Goal: Book appointment/travel/reservation

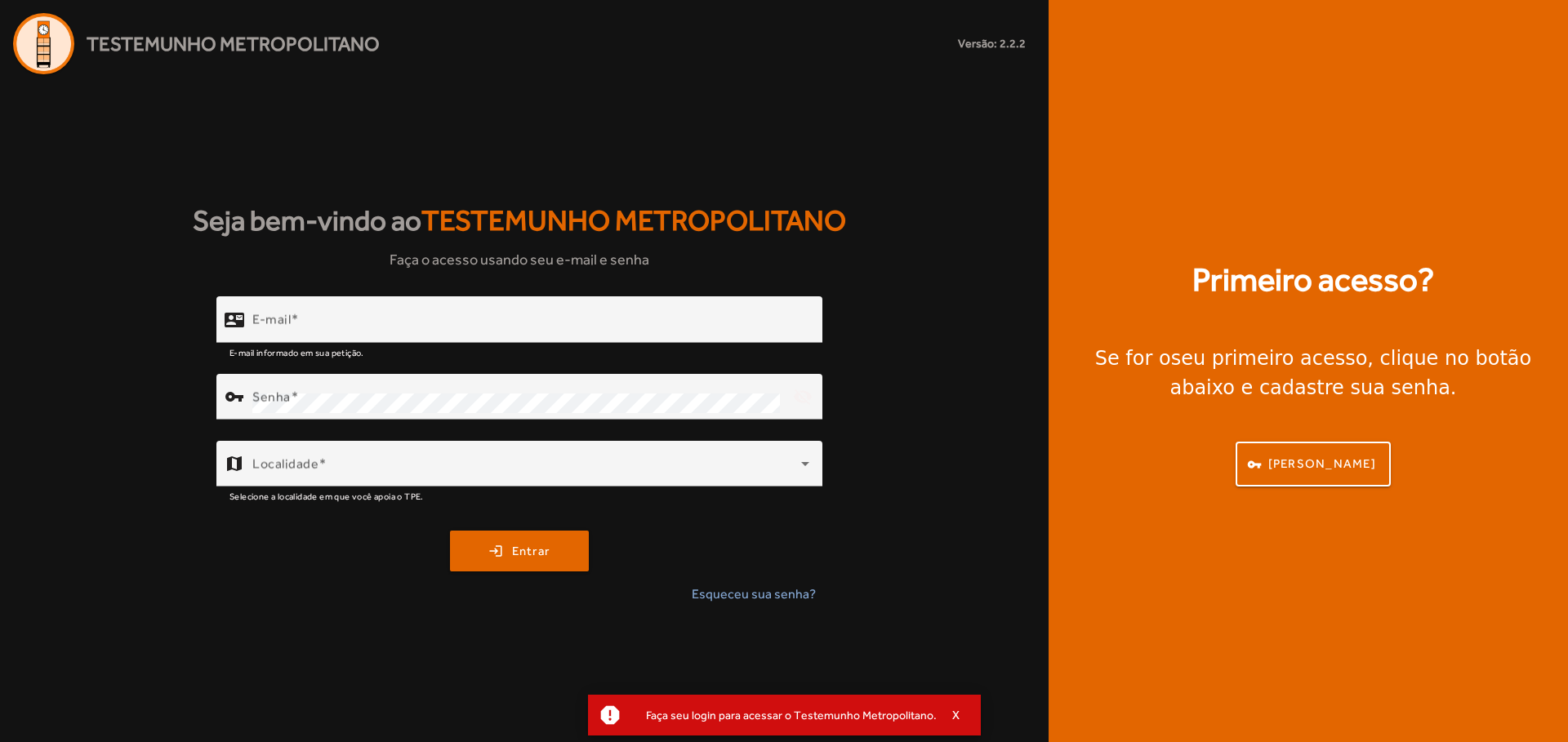
click at [632, 283] on div "Seja bem-vindo ao Testemunho Metropolitano Faça o acesso usando seu e-mail e se…" at bounding box center [519, 408] width 1039 height 668
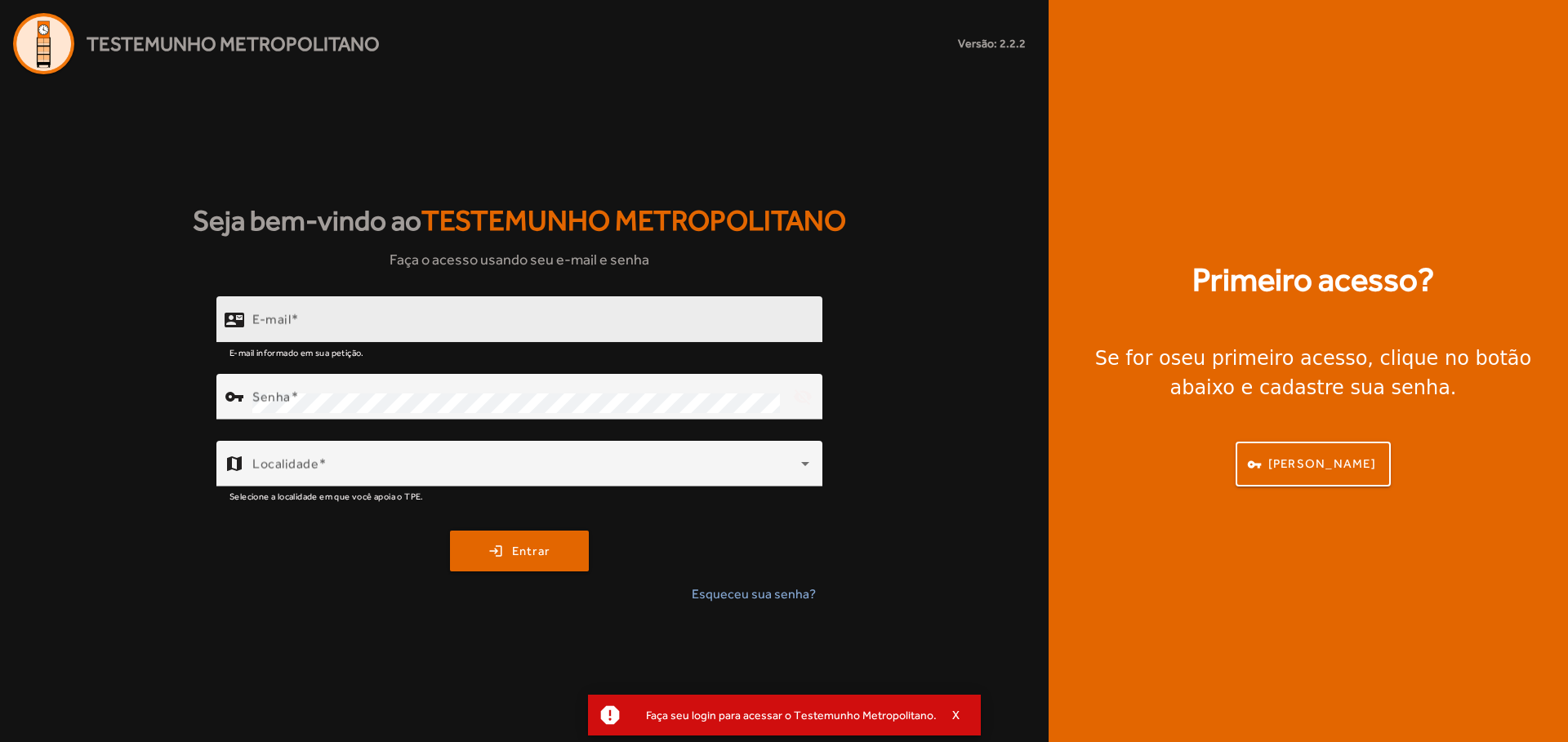
click at [622, 311] on div "E-mail" at bounding box center [530, 319] width 557 height 47
paste input "**********"
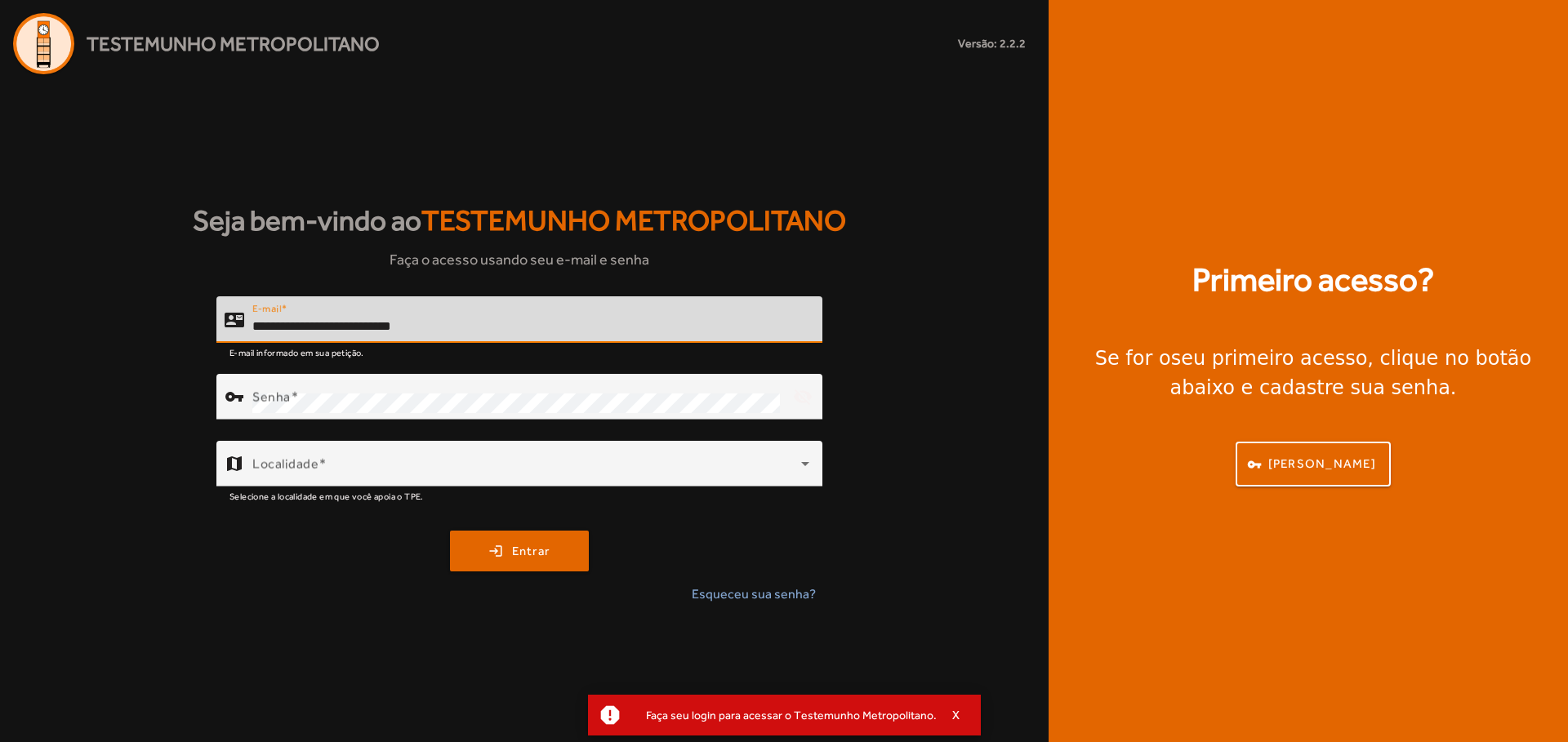
type input "**********"
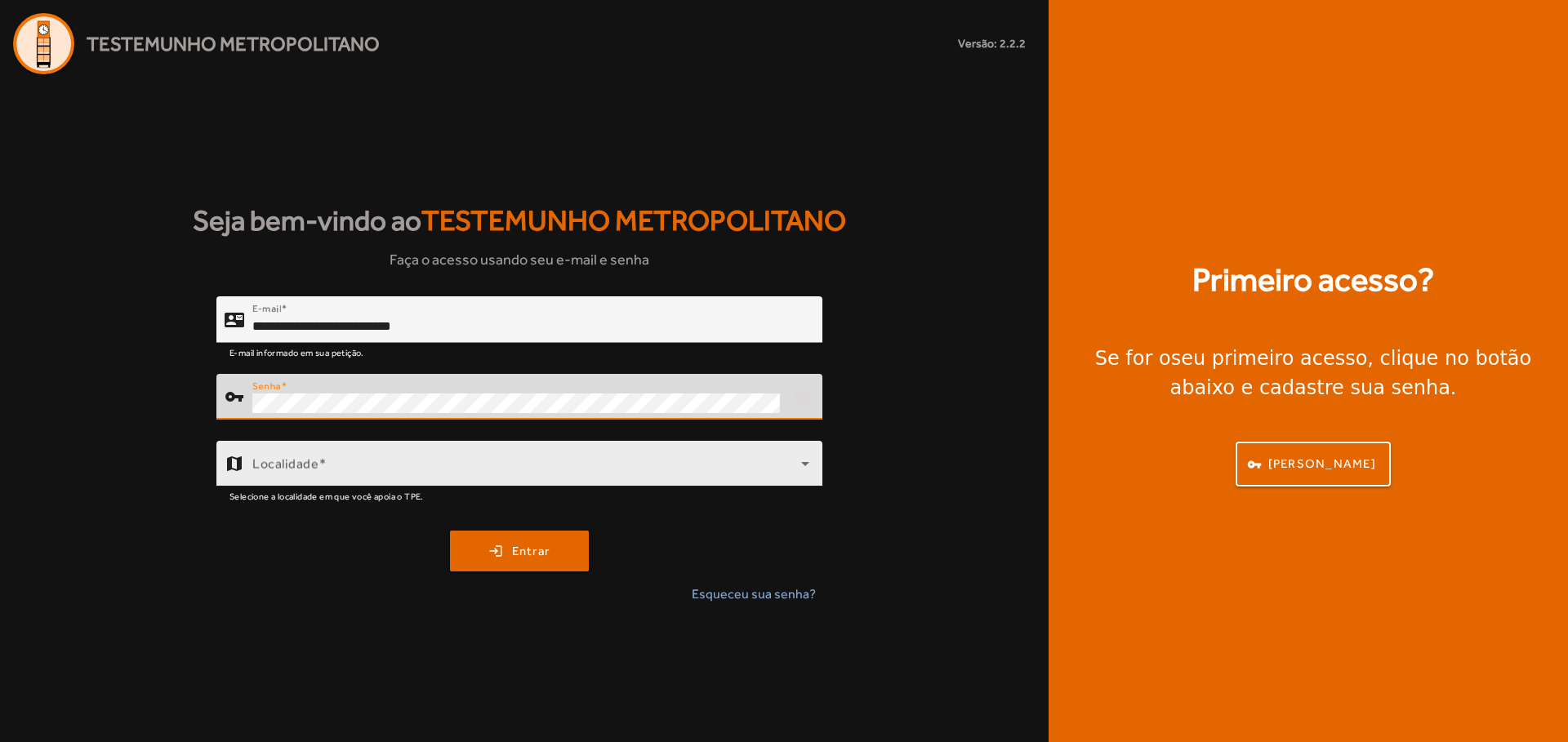
click at [607, 460] on span at bounding box center [526, 470] width 549 height 20
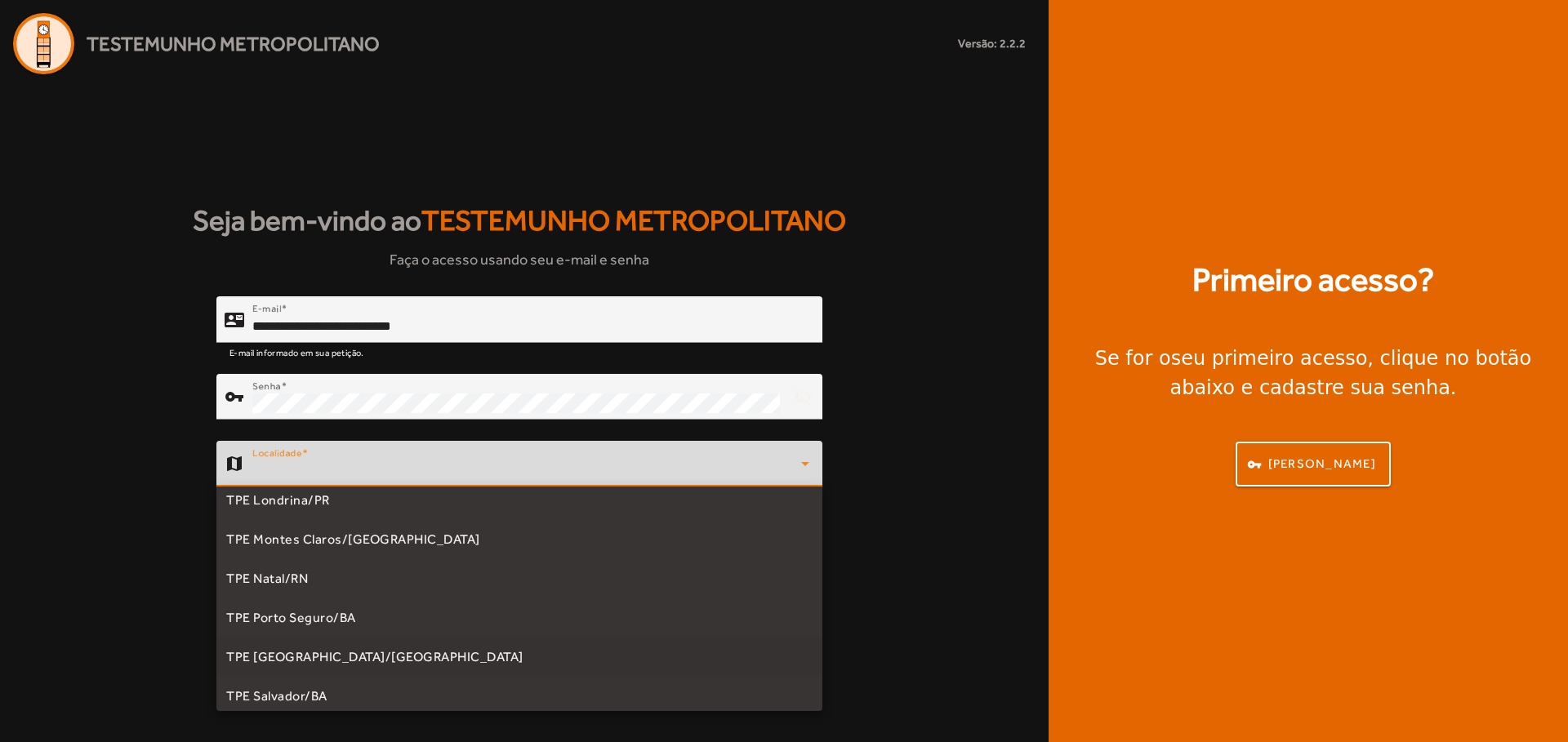
scroll to position [327, 0]
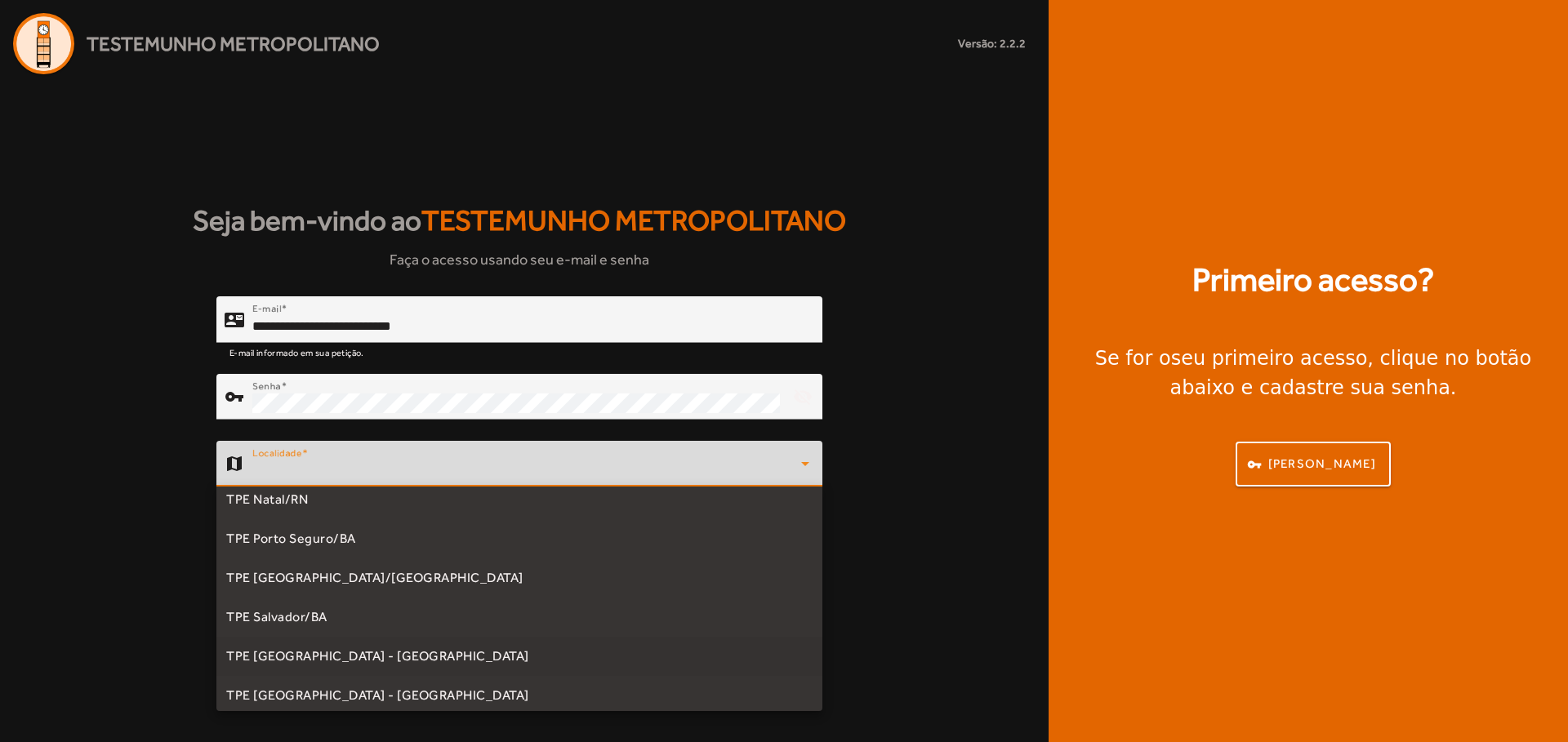
click at [444, 662] on mat-option "TPE [GEOGRAPHIC_DATA] - [GEOGRAPHIC_DATA]" at bounding box center [519, 656] width 606 height 39
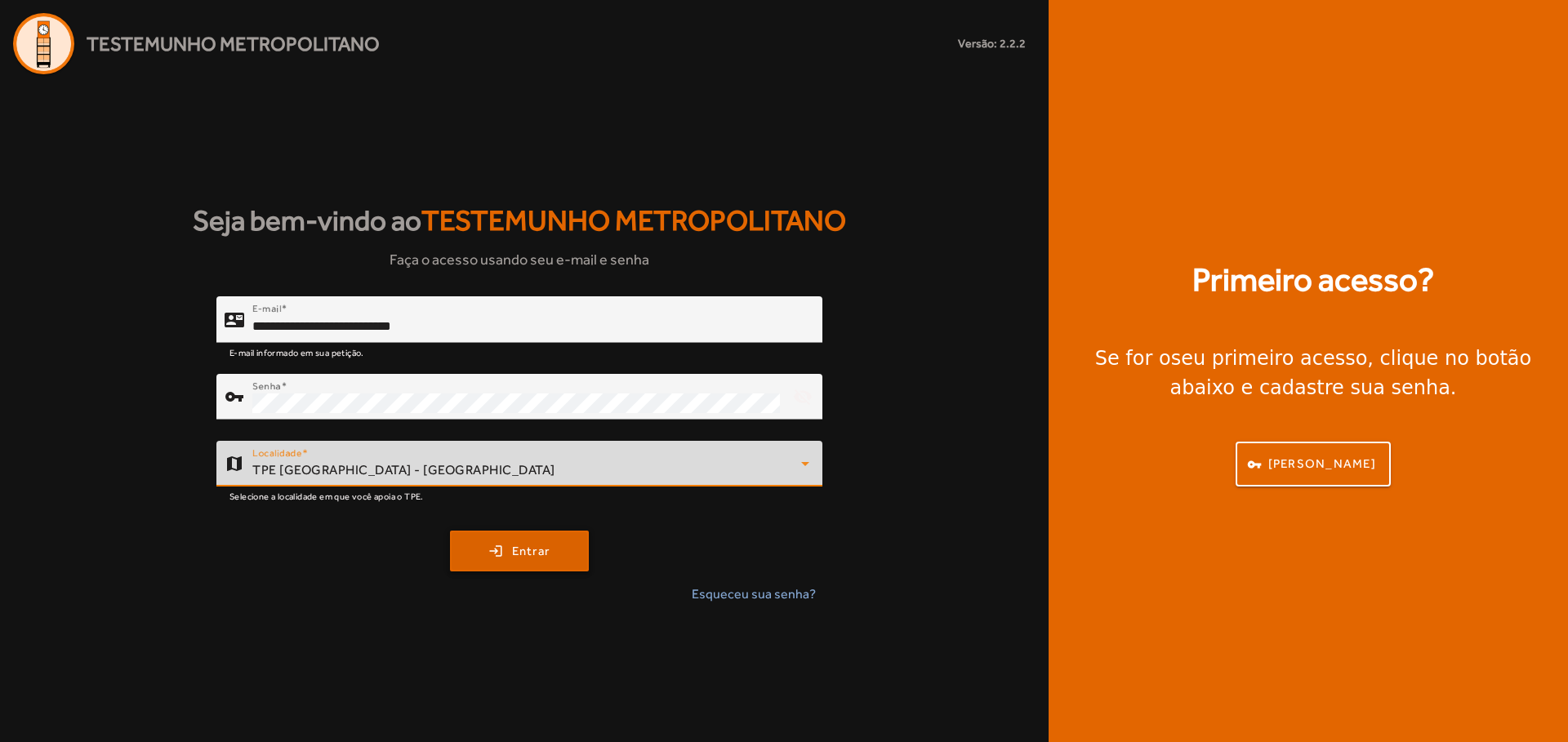
click at [528, 559] on span "Entrar" at bounding box center [531, 551] width 38 height 19
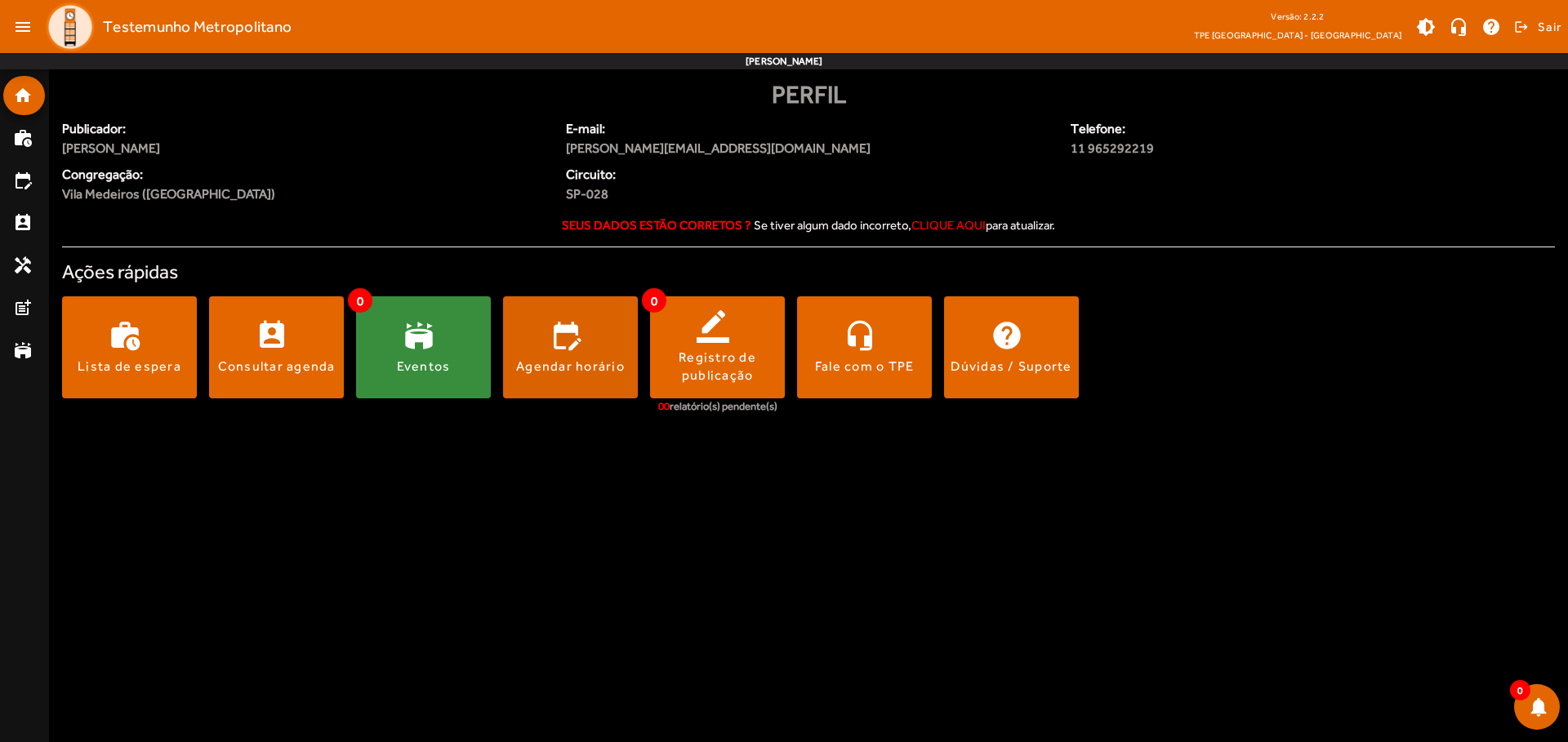
click at [570, 347] on span at bounding box center [570, 348] width 134 height 39
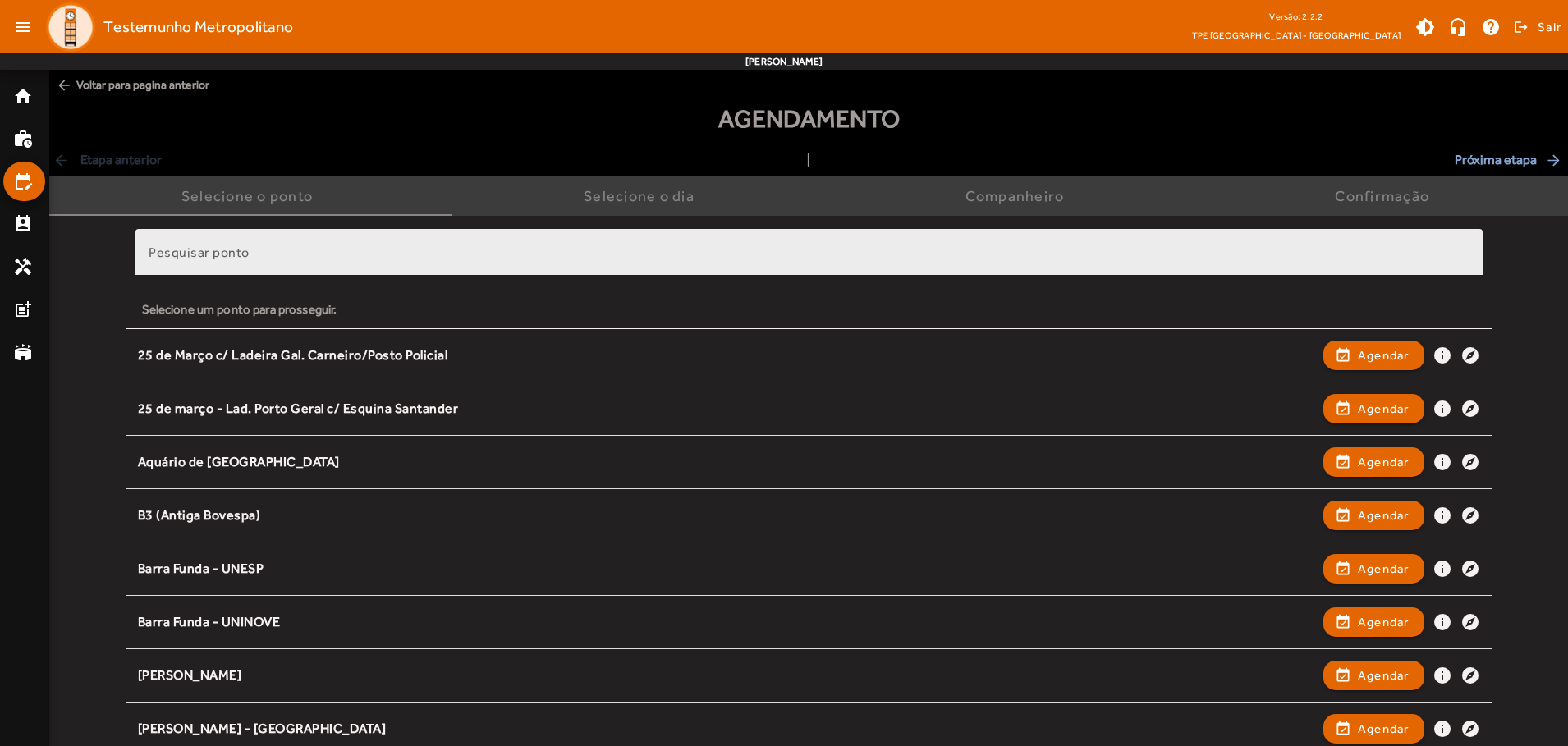
click at [808, 258] on input "Pesquisar ponto" at bounding box center [809, 259] width 1321 height 20
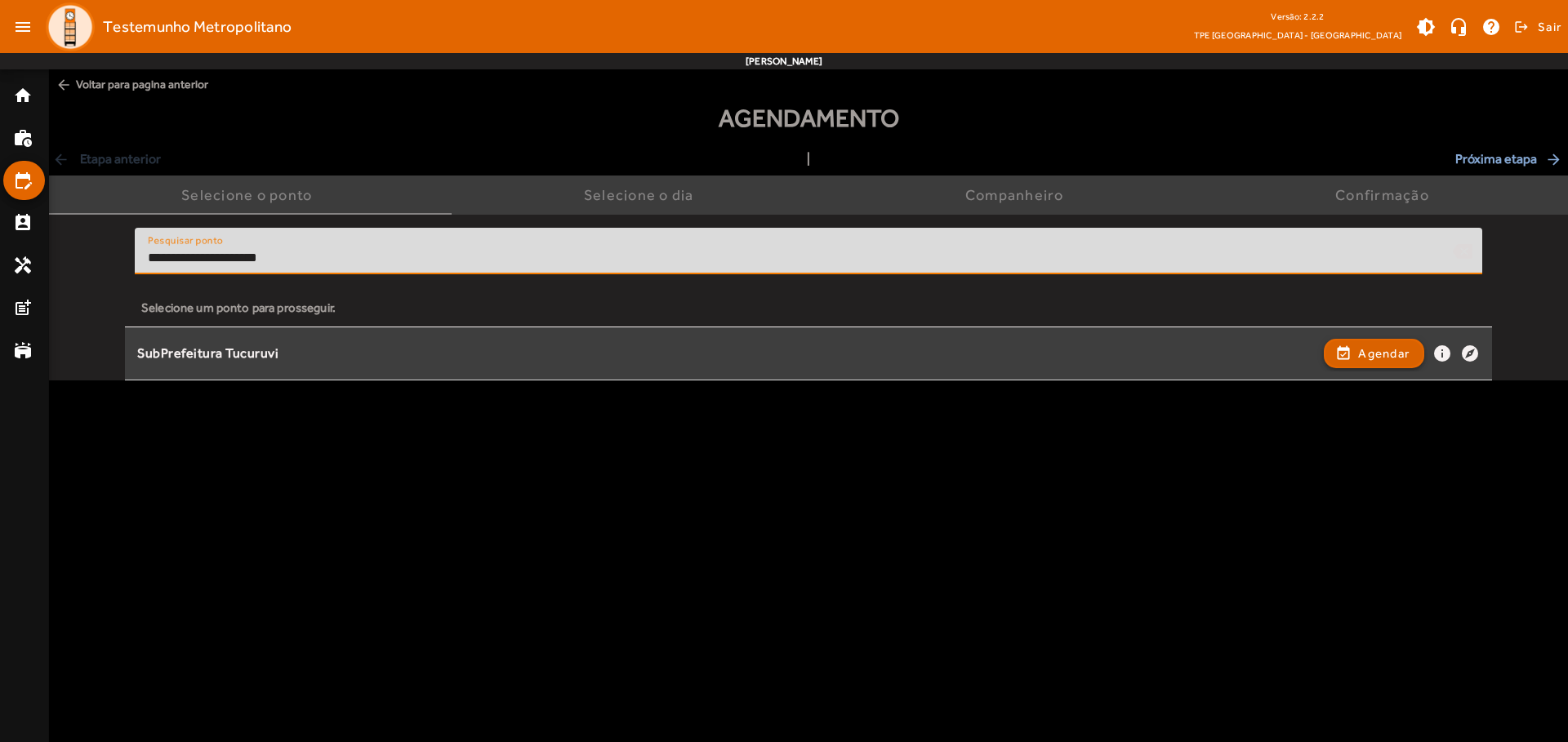
type input "**********"
click at [1374, 352] on span "Agendar" at bounding box center [1384, 353] width 51 height 20
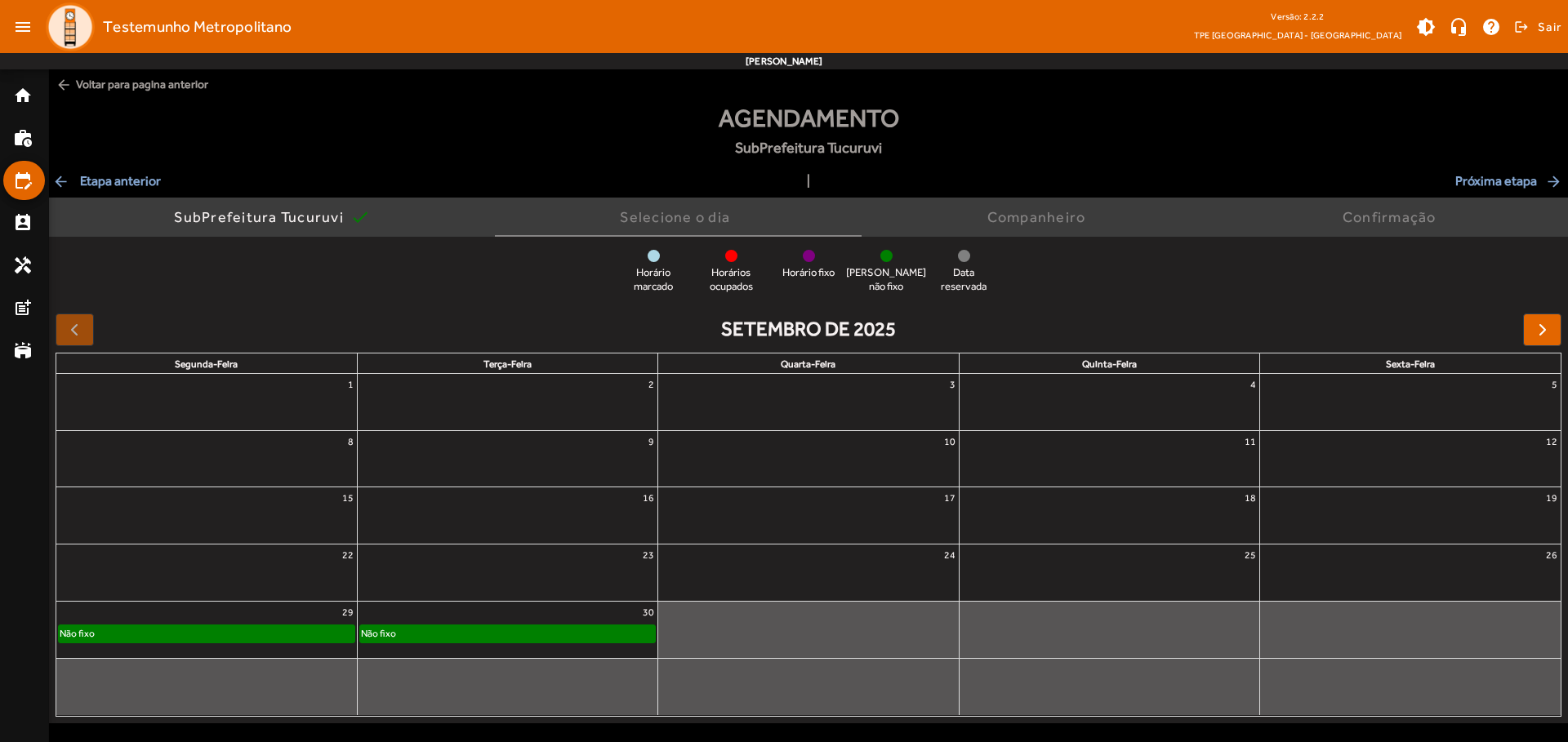
click at [507, 630] on div "Não fixo" at bounding box center [507, 633] width 295 height 16
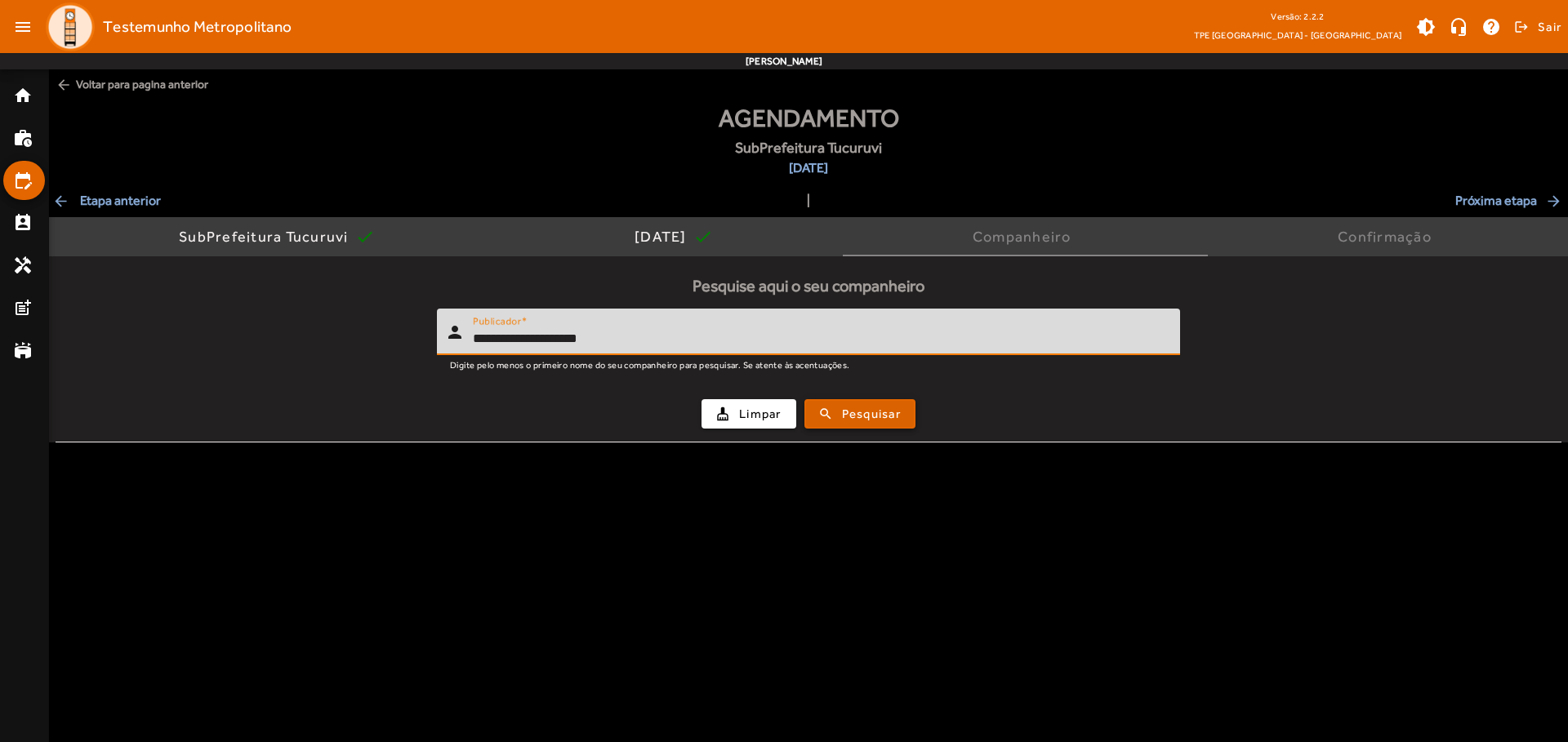
type input "**********"
click at [860, 413] on span "Pesquisar" at bounding box center [871, 414] width 59 height 19
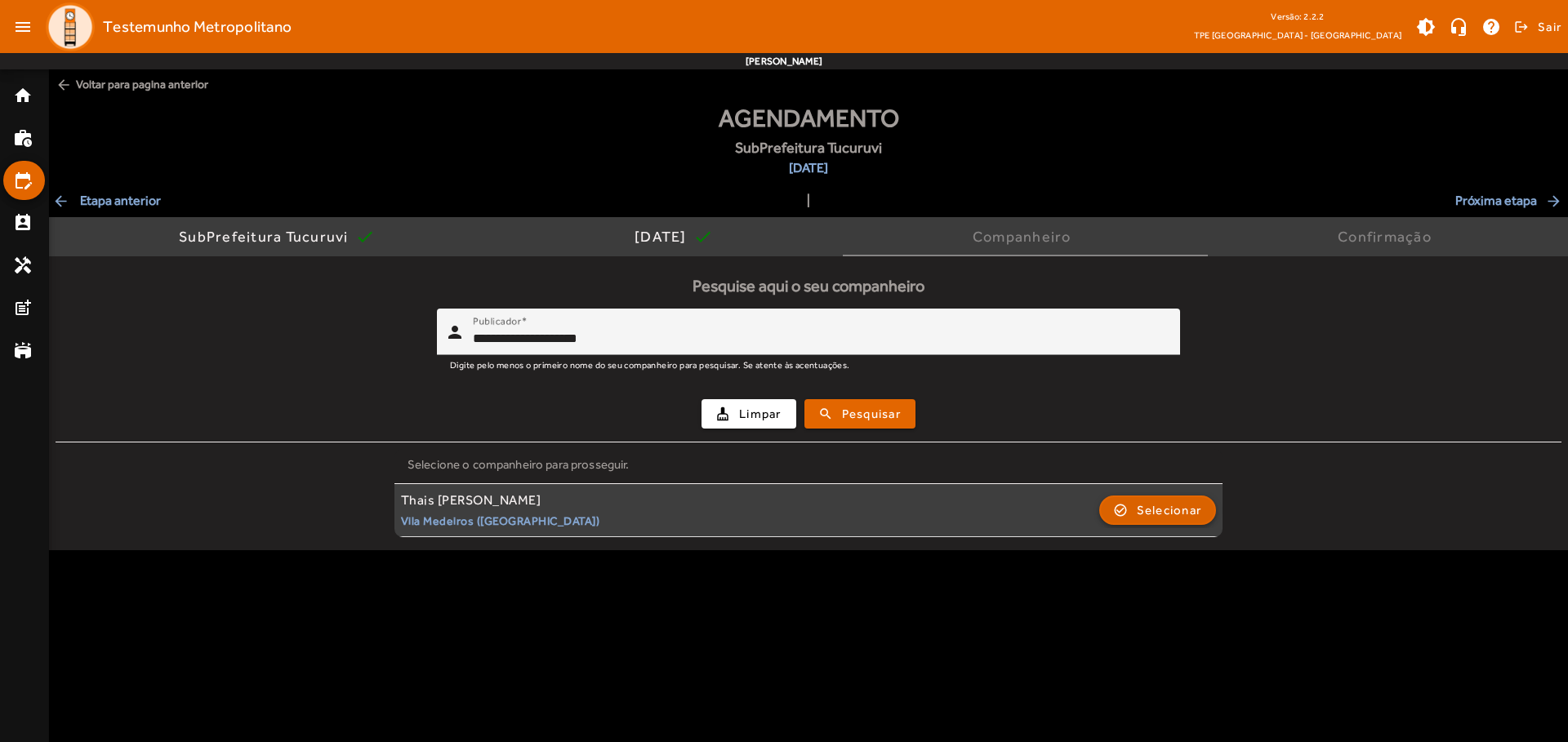
click at [1157, 509] on span "Selecionar" at bounding box center [1170, 510] width 66 height 20
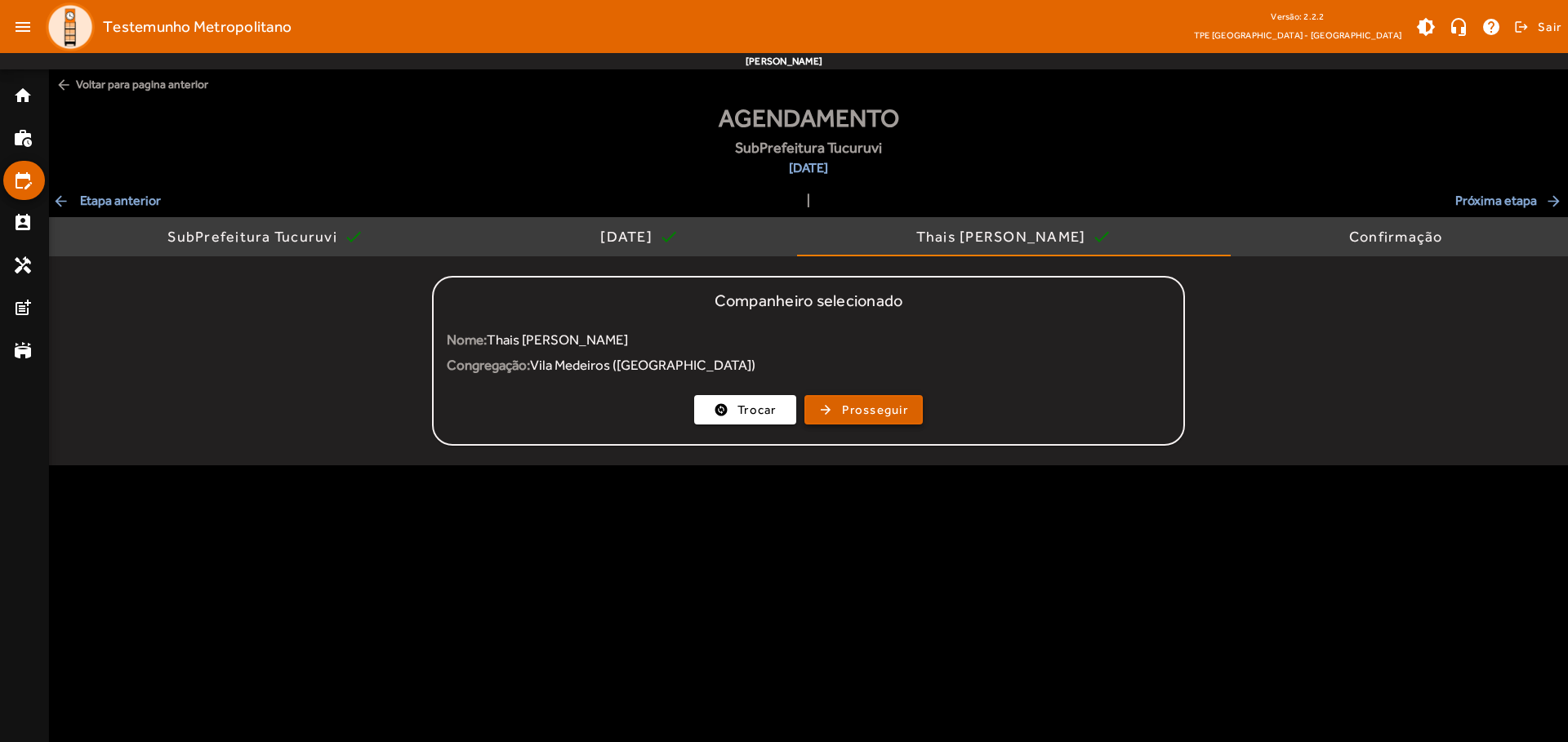
click at [863, 410] on span "Prosseguir" at bounding box center [875, 410] width 66 height 19
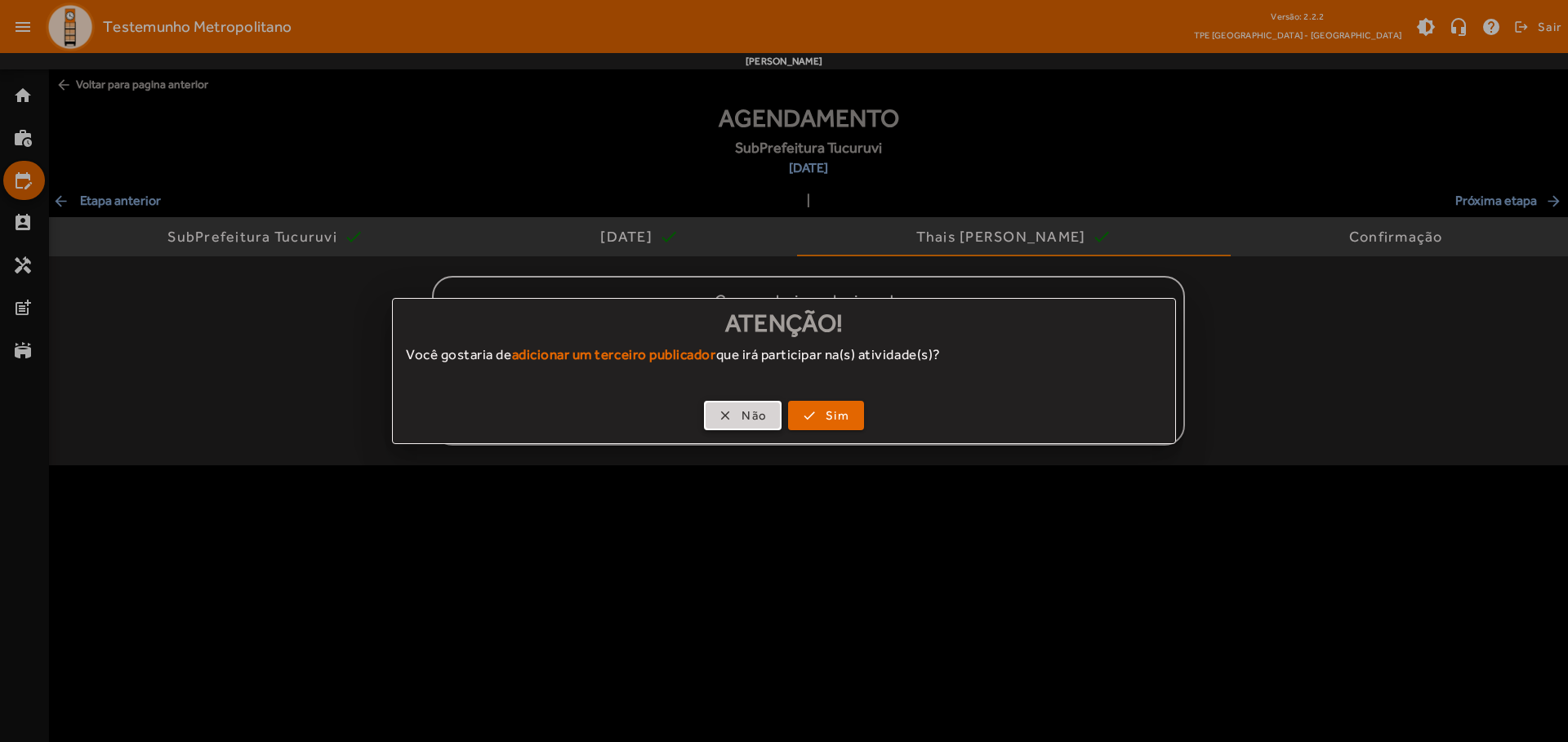
click at [742, 415] on span "Não" at bounding box center [754, 416] width 26 height 19
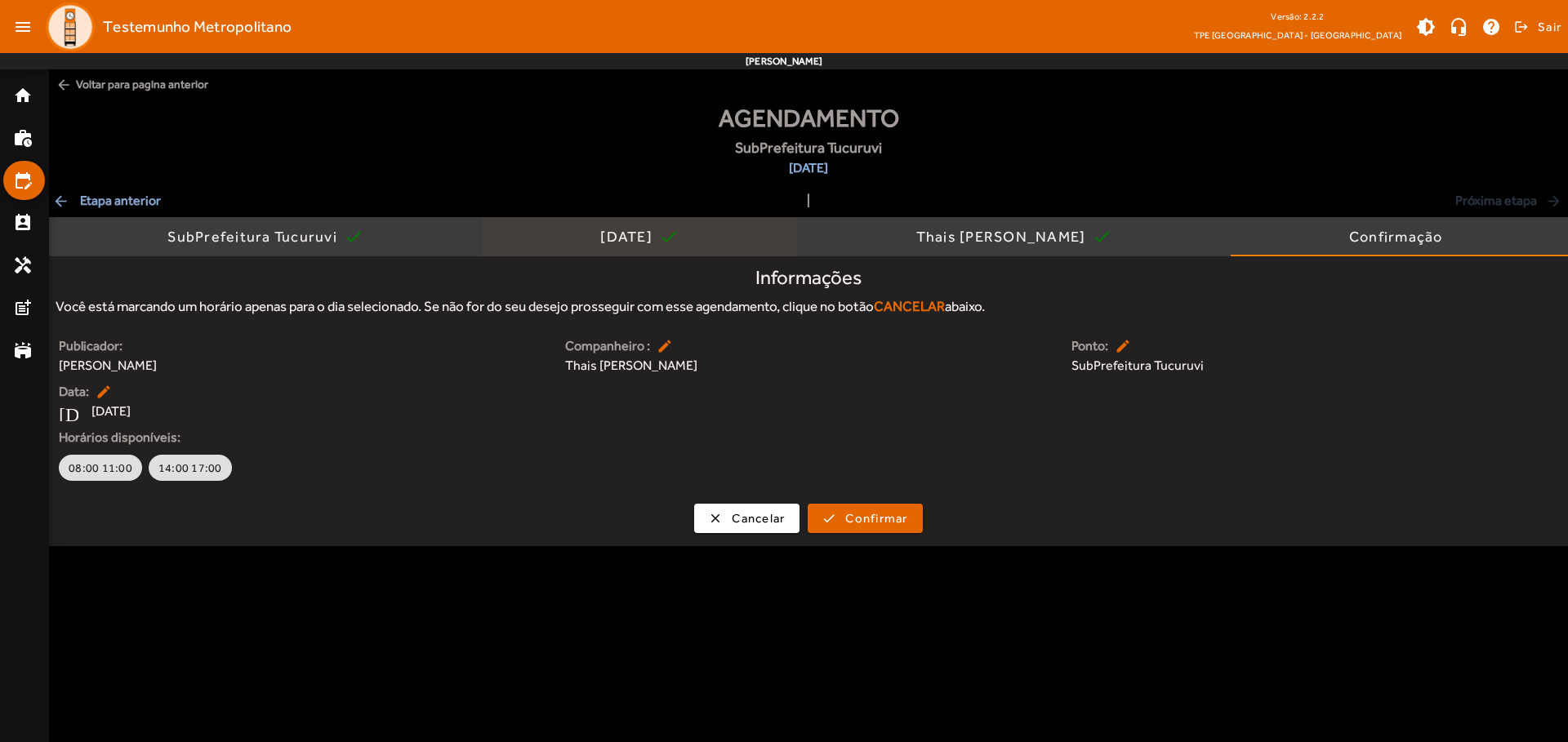
click at [626, 237] on div "[DATE]" at bounding box center [629, 237] width 59 height 16
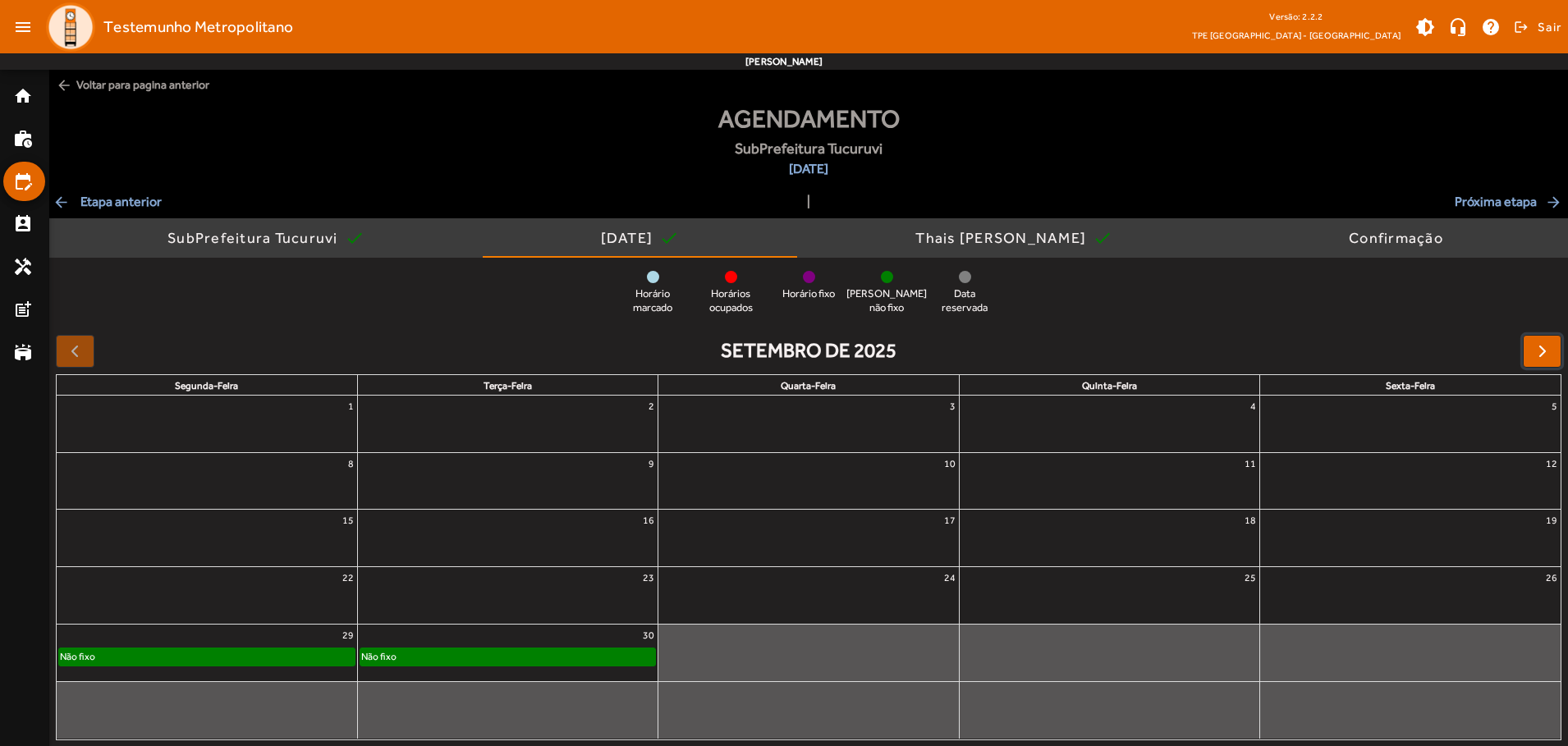
click at [1541, 351] on span "button" at bounding box center [1541, 351] width 20 height 20
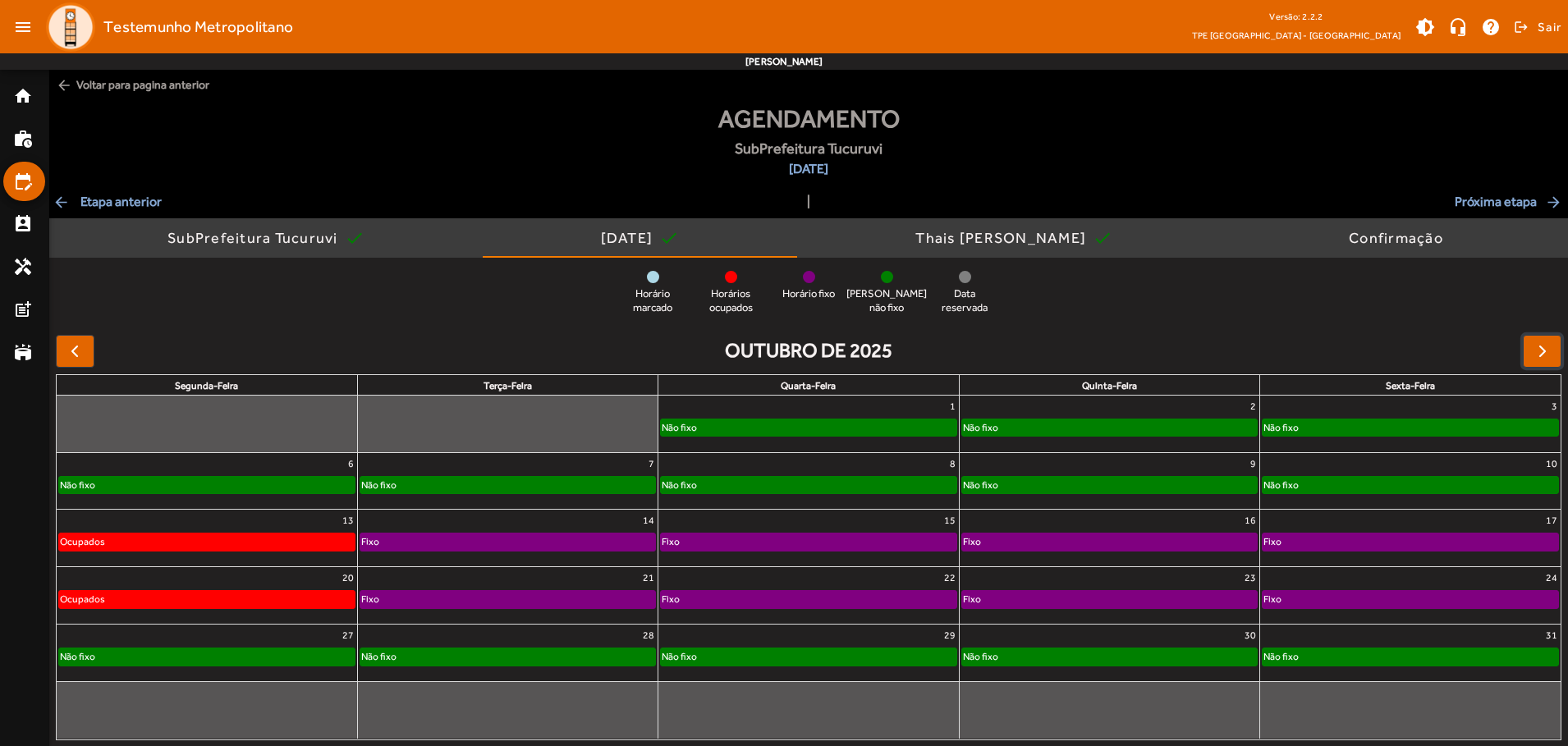
click at [808, 423] on div "Não fixo" at bounding box center [808, 427] width 294 height 16
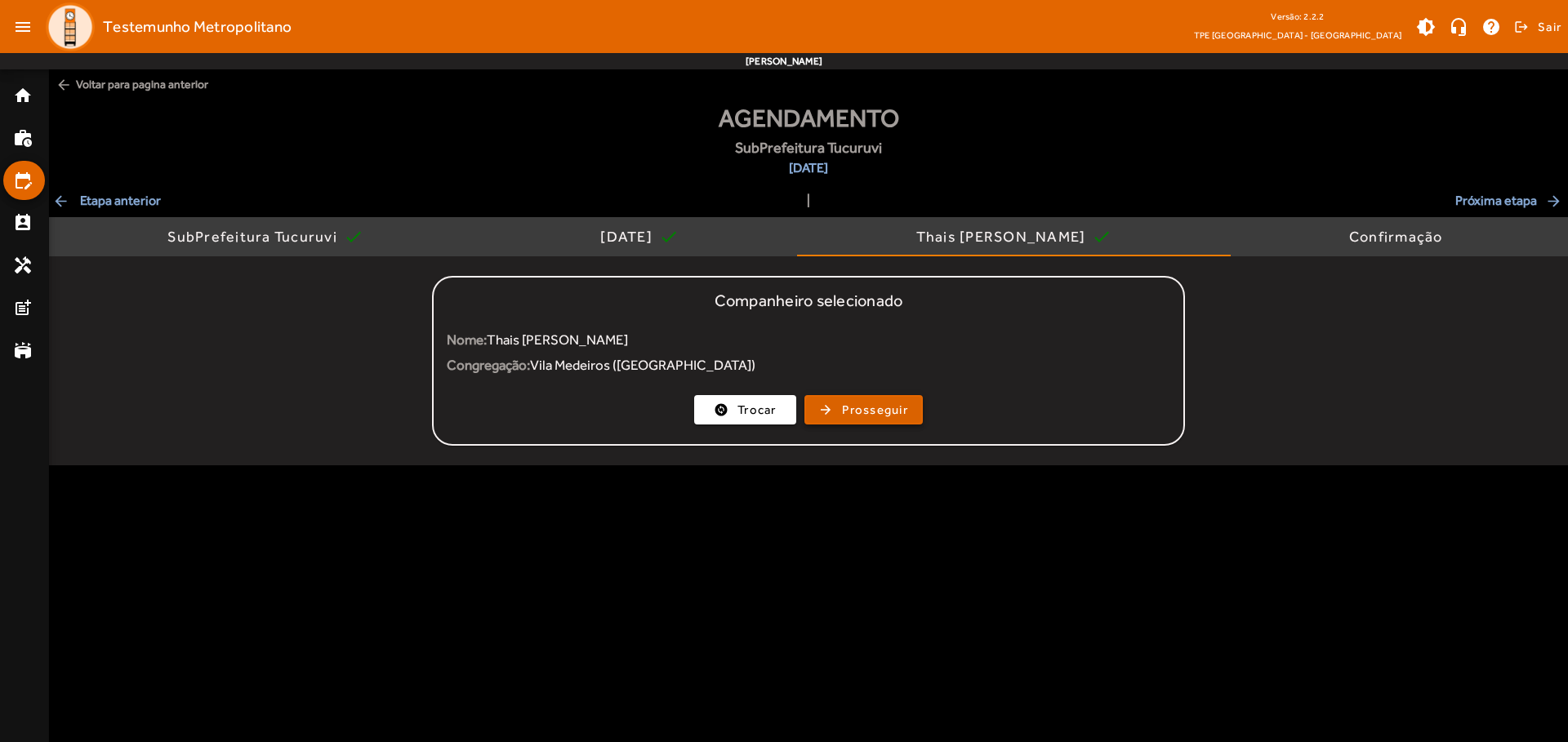
click at [863, 410] on span "Prosseguir" at bounding box center [875, 410] width 66 height 19
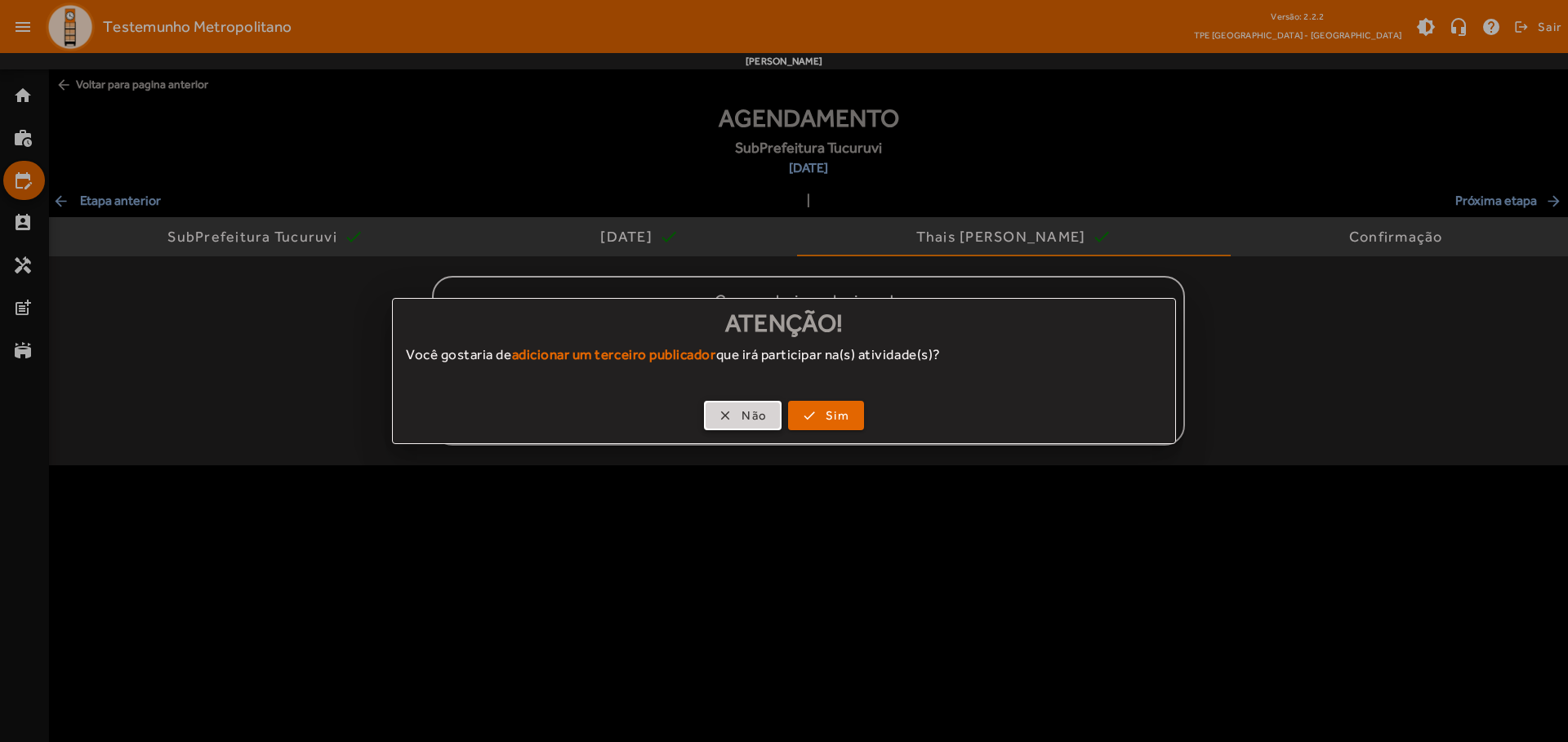
click at [742, 415] on span "Não" at bounding box center [754, 416] width 26 height 19
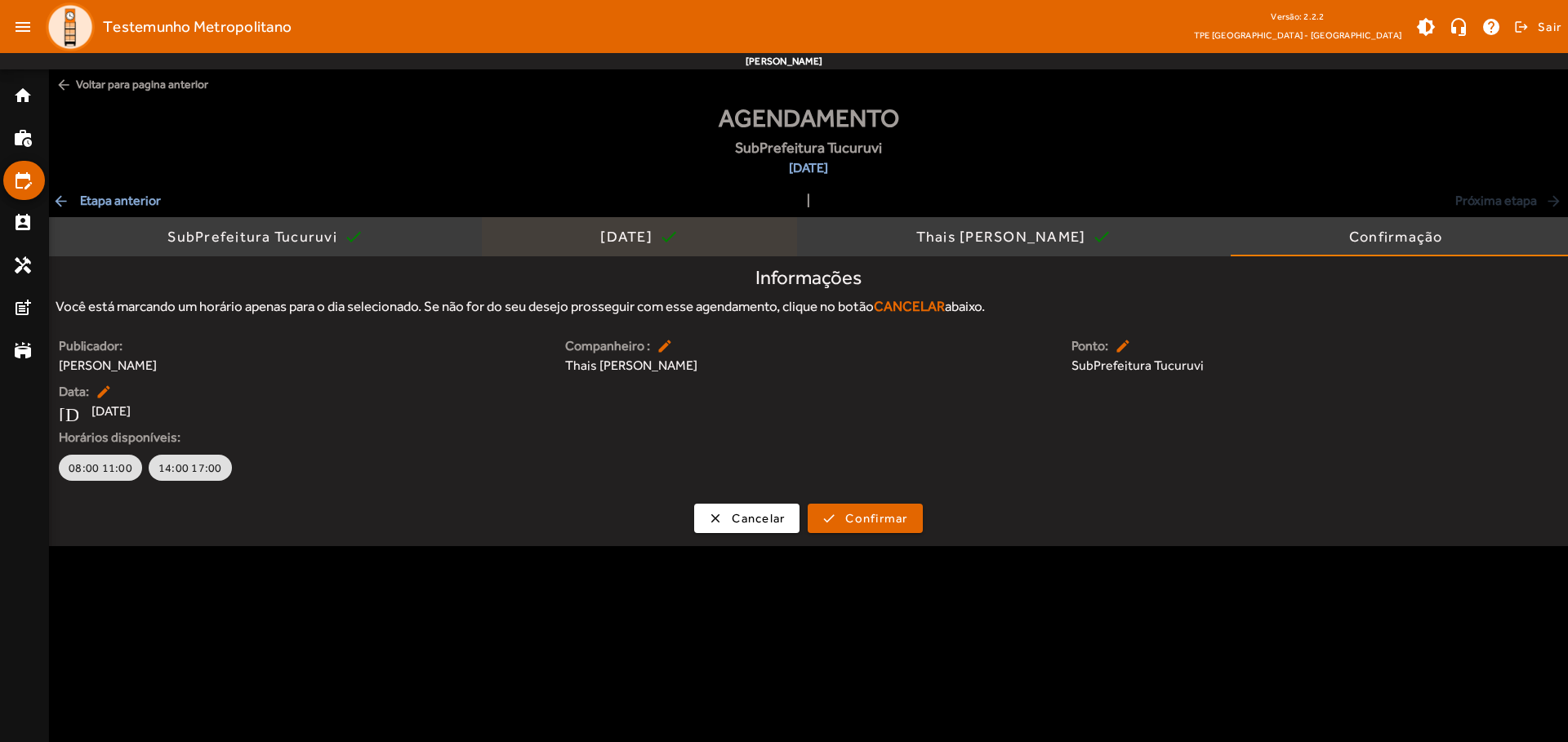
click at [626, 237] on div "[DATE]" at bounding box center [629, 237] width 59 height 16
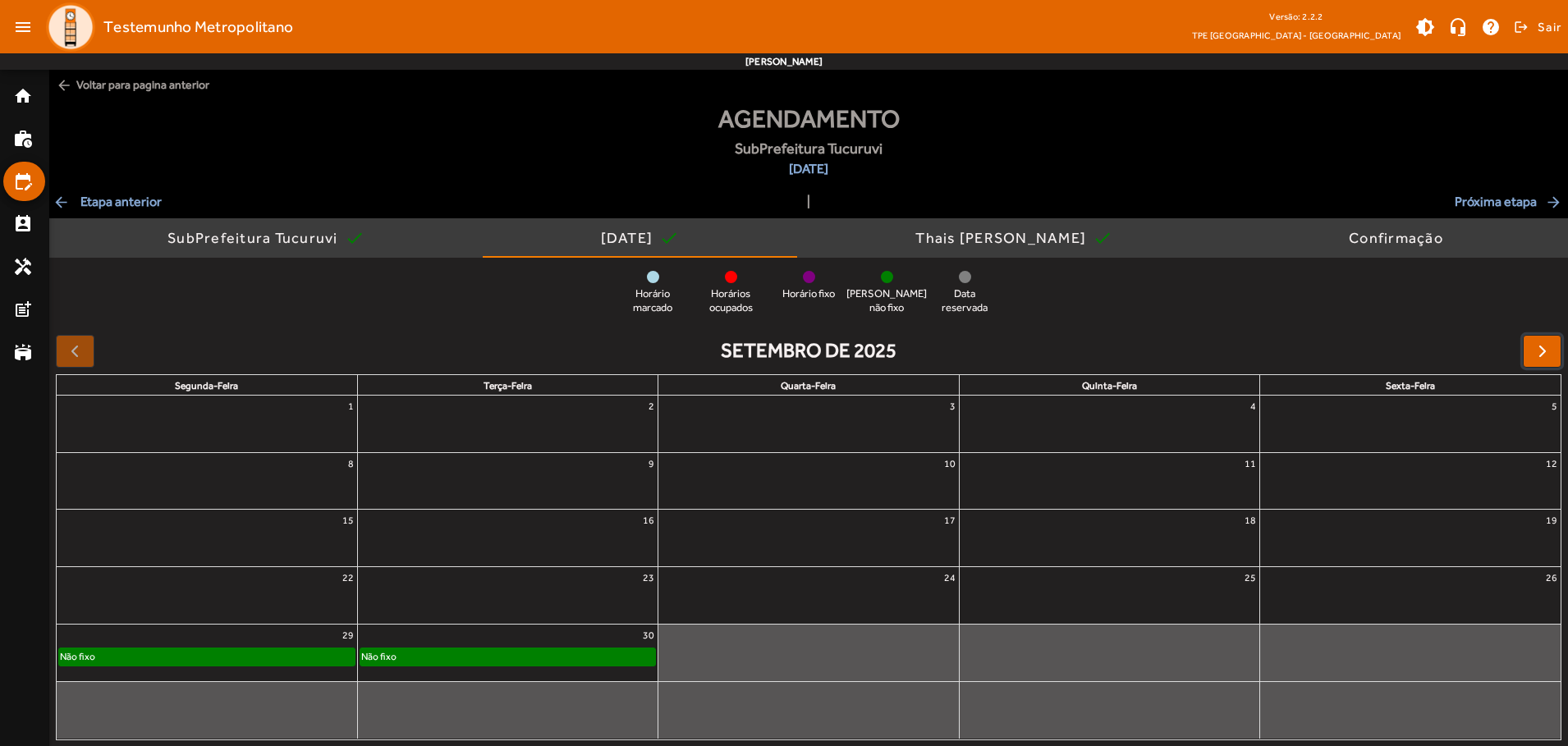
click at [1541, 351] on span "button" at bounding box center [1541, 351] width 20 height 20
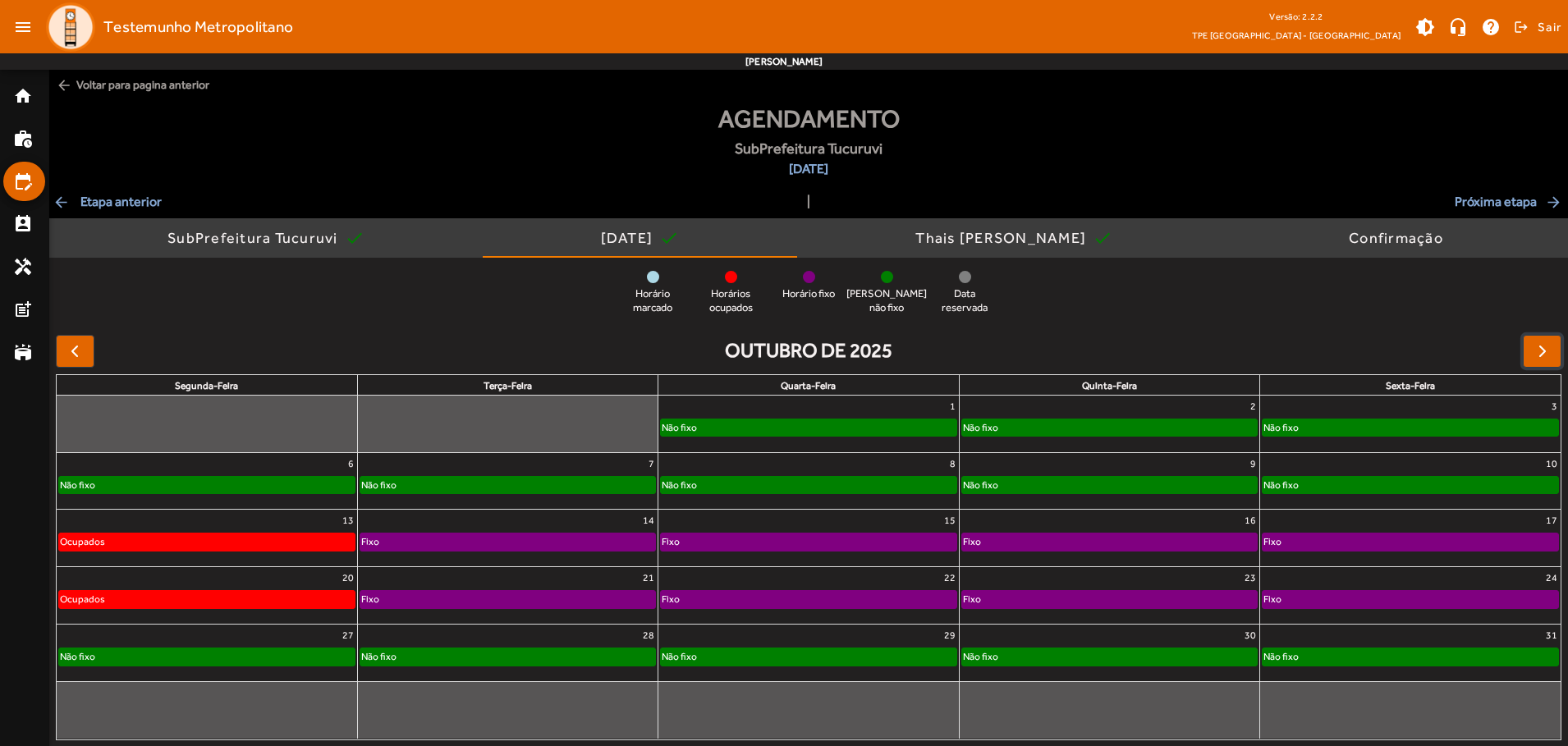
click at [1109, 423] on div "Não fixo" at bounding box center [1109, 427] width 294 height 16
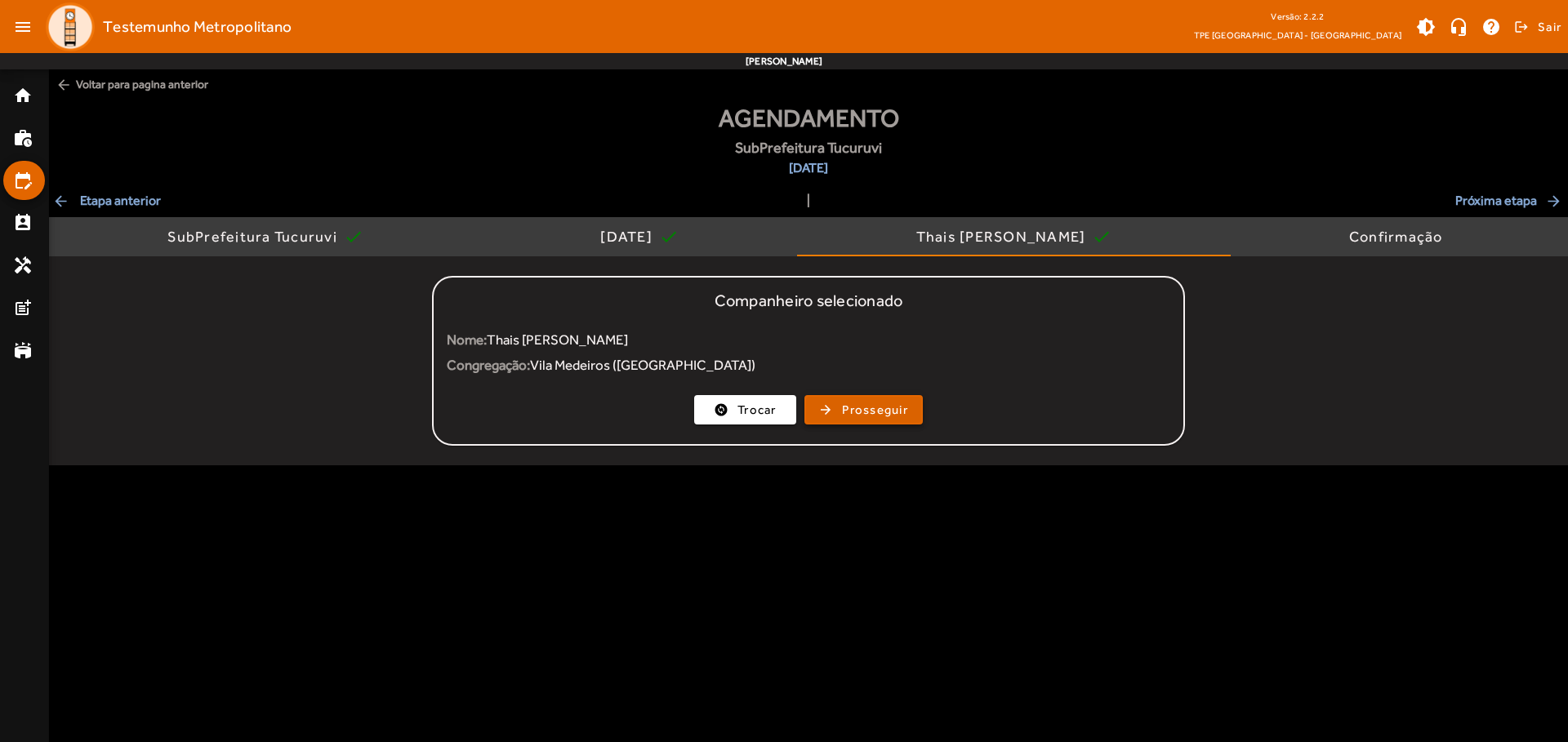
click at [863, 410] on span "Prosseguir" at bounding box center [875, 410] width 66 height 19
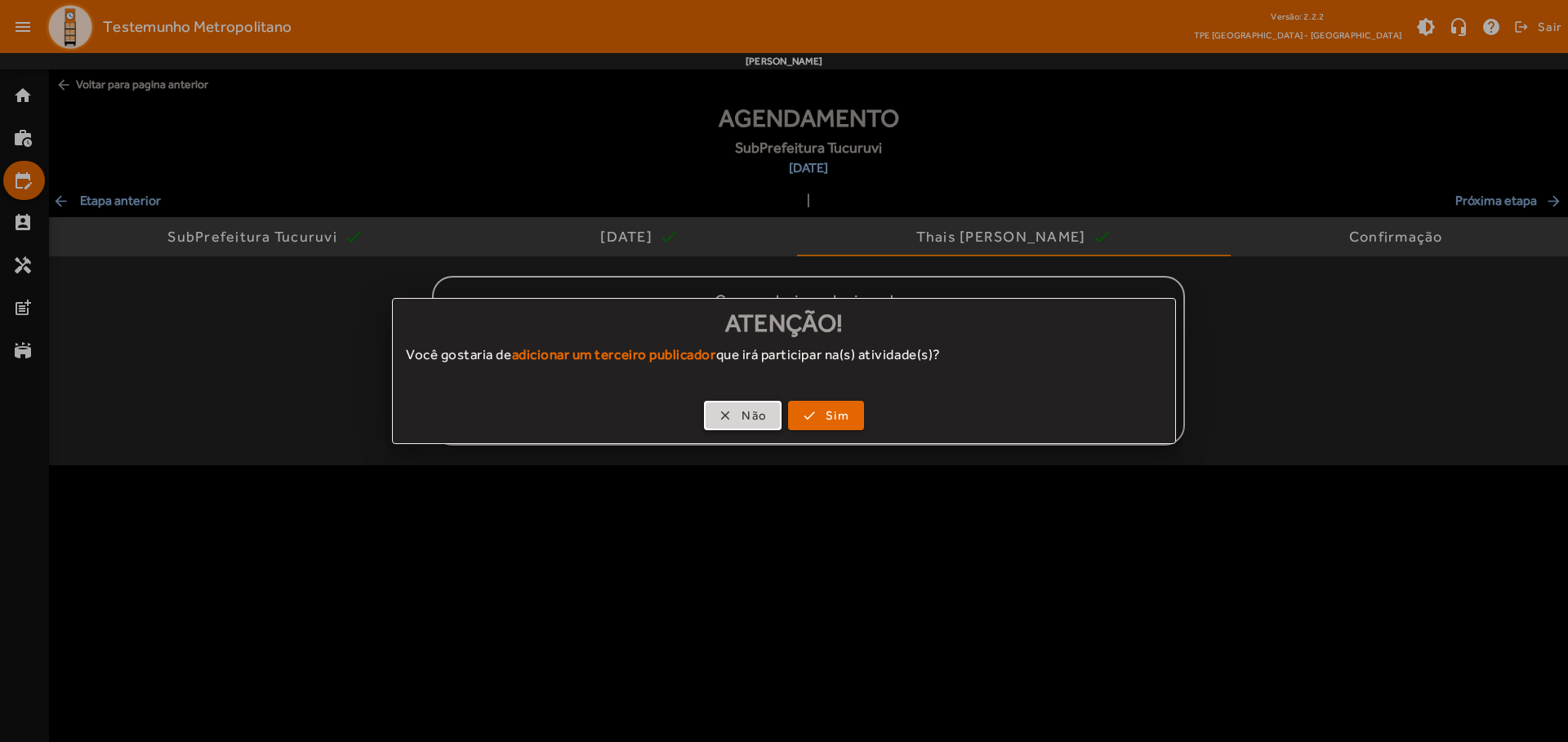
click at [742, 415] on span "Não" at bounding box center [754, 416] width 26 height 19
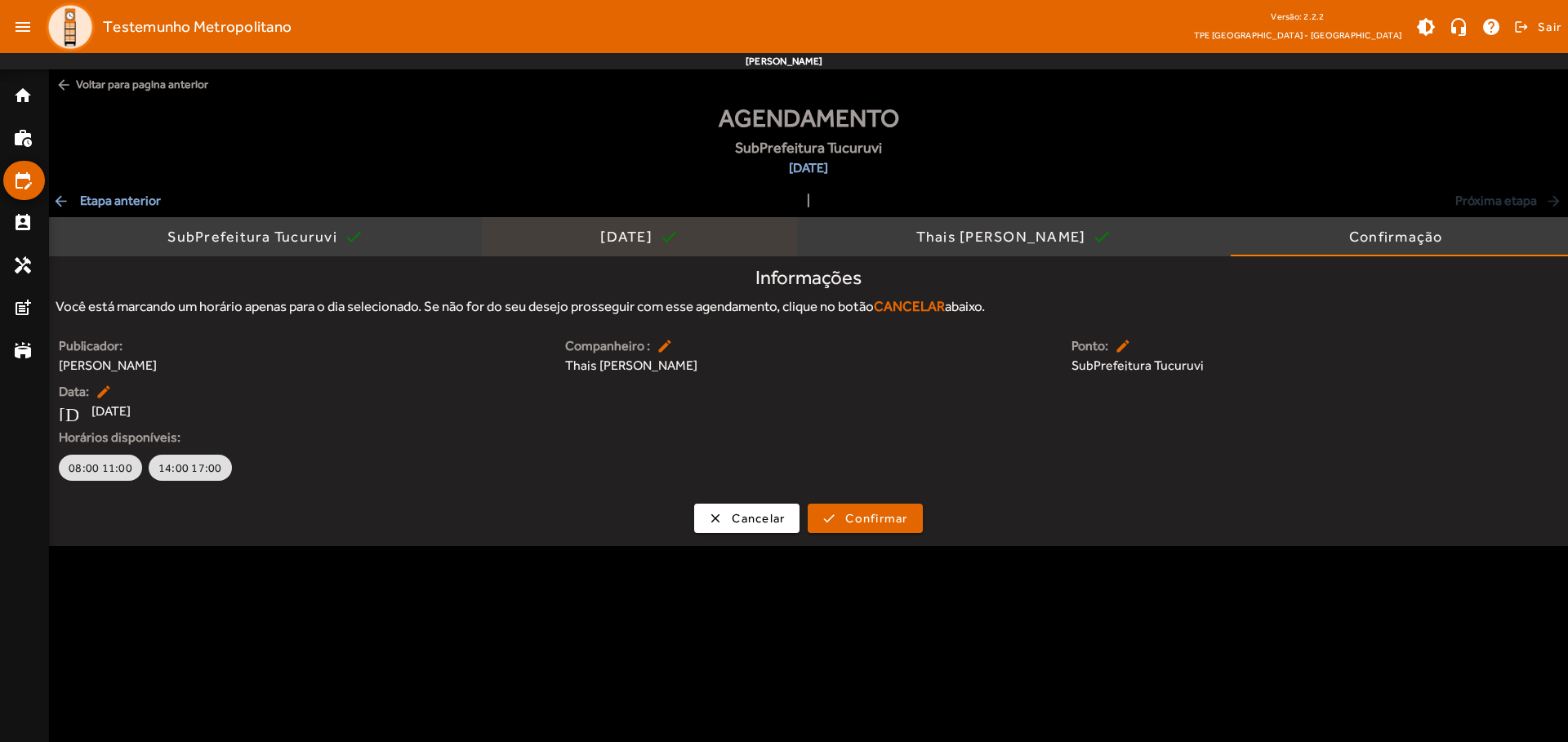
click at [626, 237] on div "[DATE]" at bounding box center [629, 237] width 59 height 16
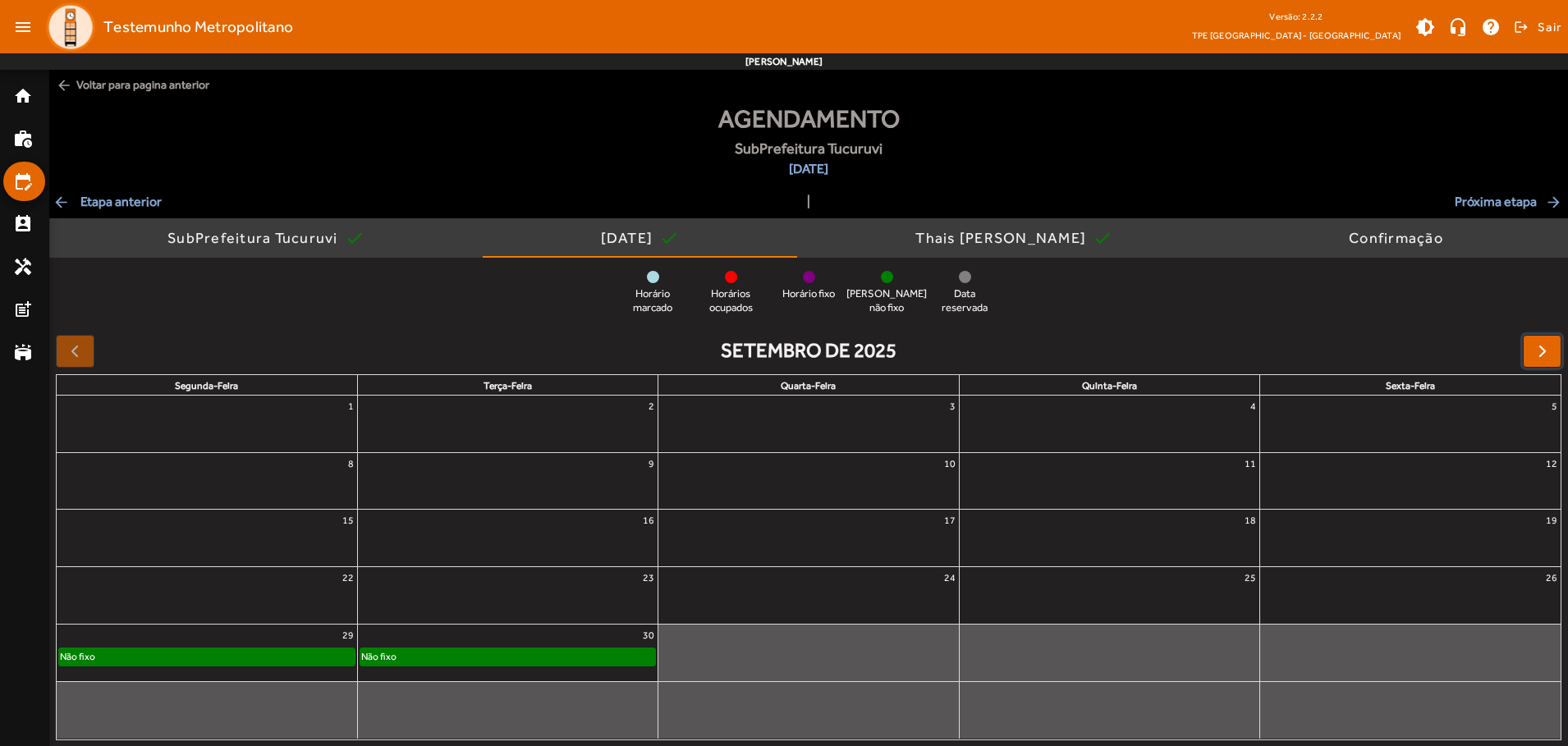
click at [1541, 351] on span "button" at bounding box center [1541, 351] width 20 height 20
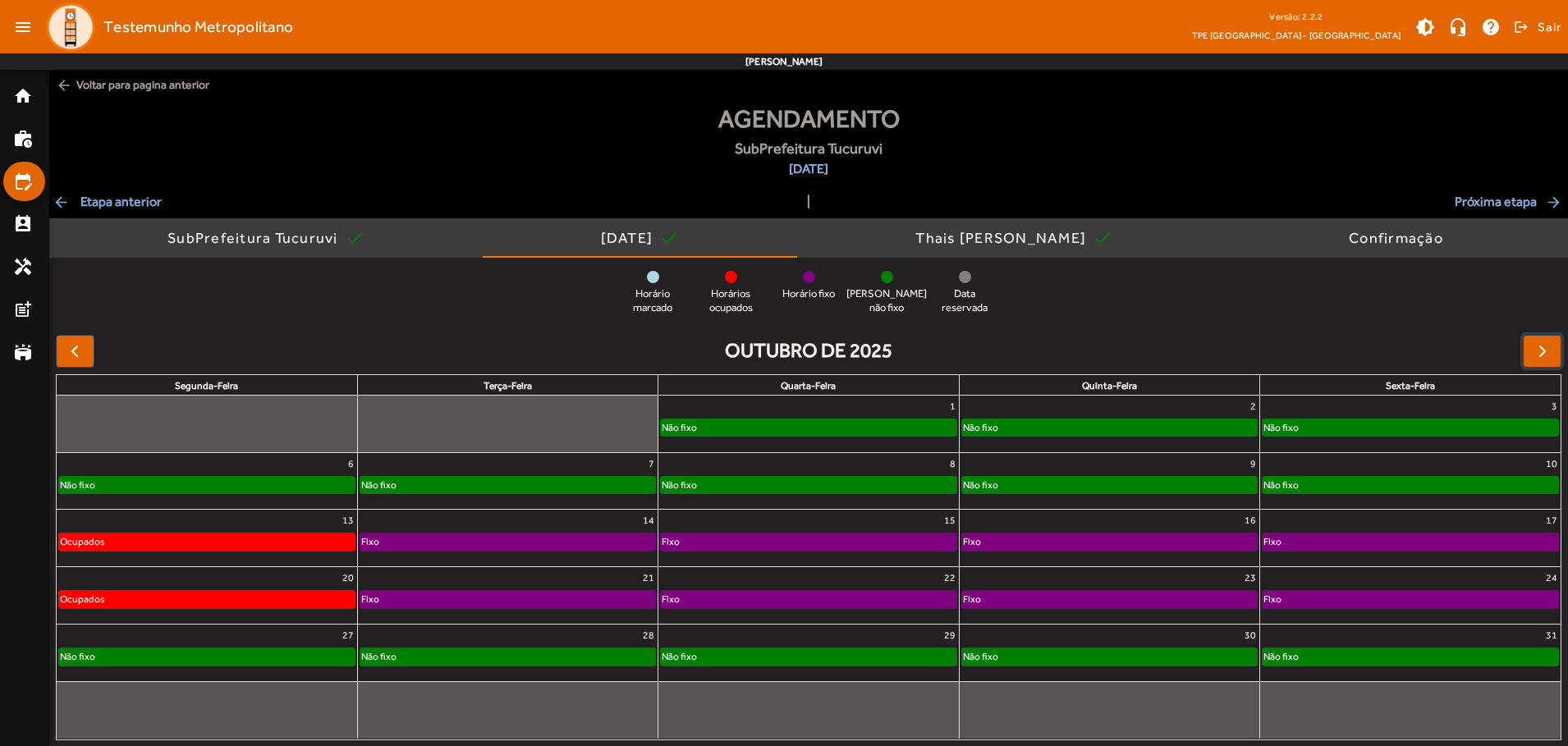
click at [1409, 423] on div "Não fixo" at bounding box center [1410, 427] width 295 height 16
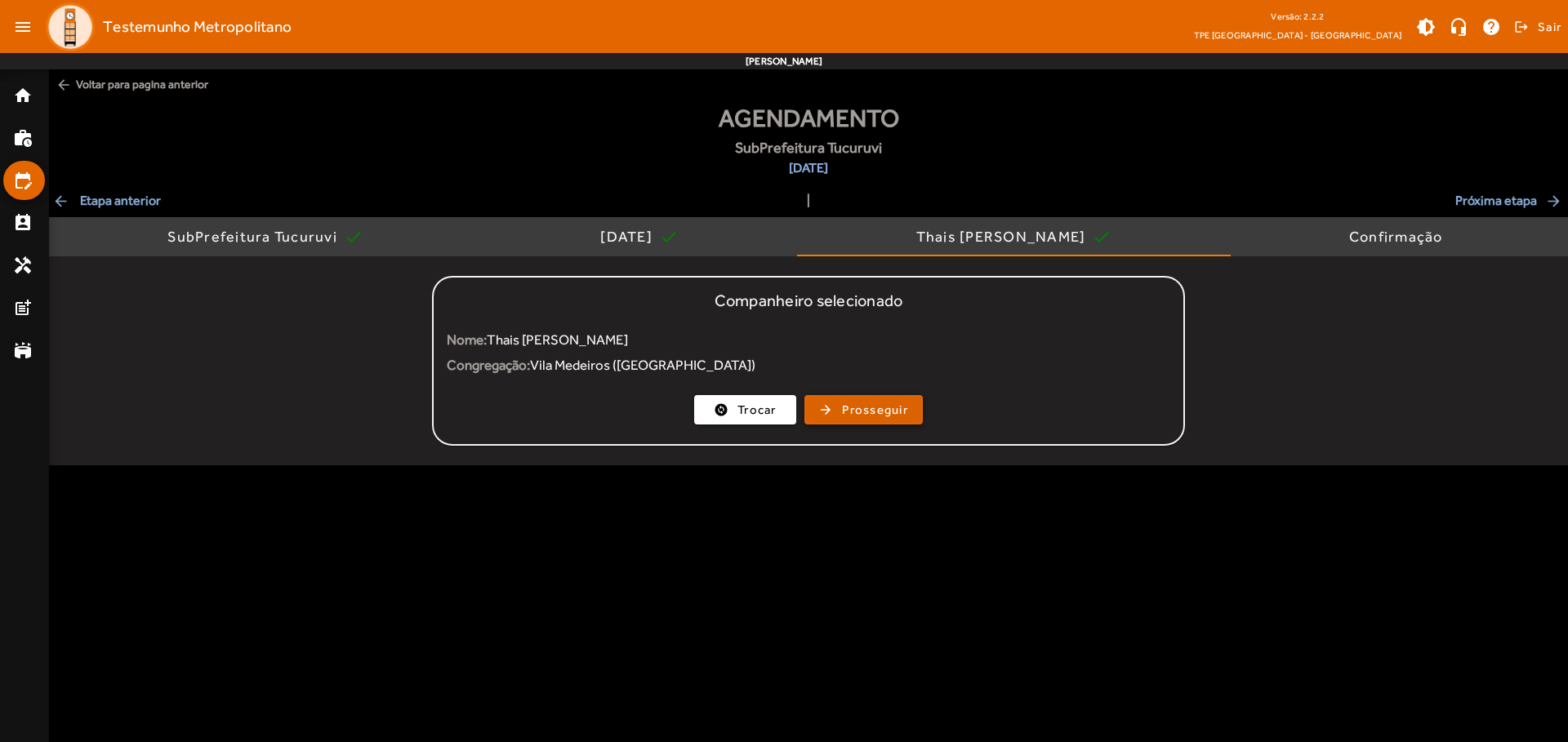
click at [863, 410] on span "Prosseguir" at bounding box center [875, 410] width 66 height 19
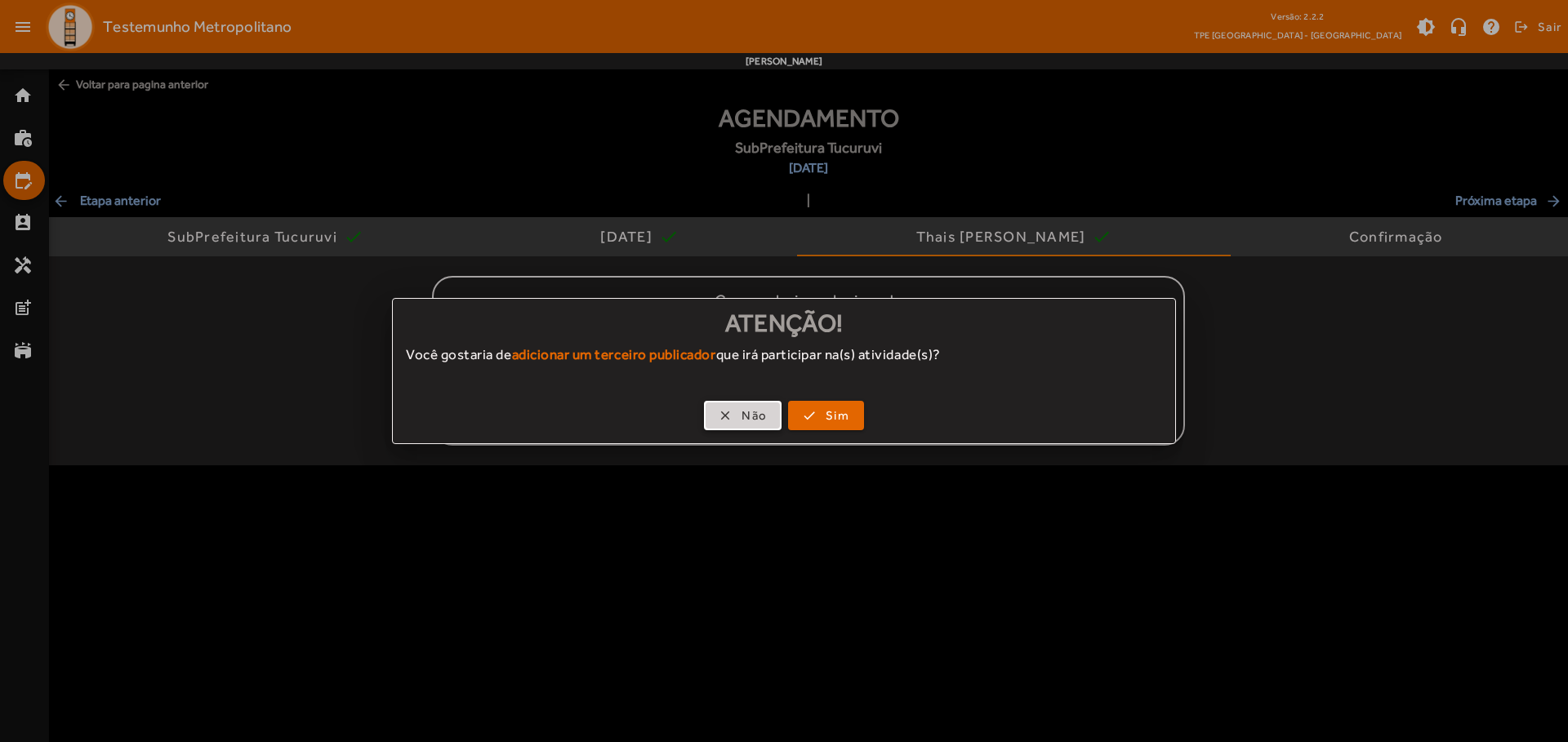
click at [742, 415] on span "Não" at bounding box center [754, 416] width 26 height 19
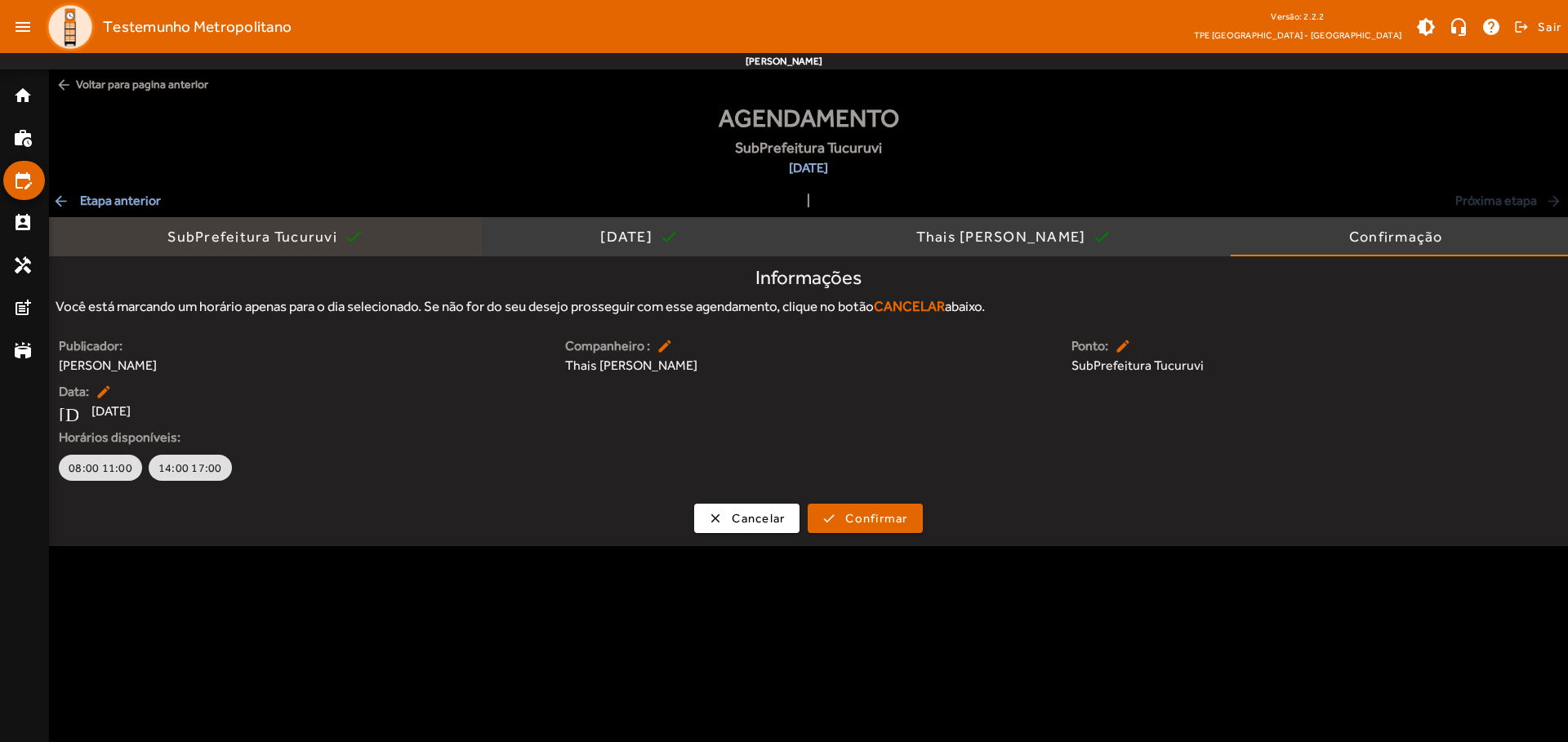
click at [254, 237] on div "SubPrefeitura Tucuruvi" at bounding box center [255, 237] width 176 height 16
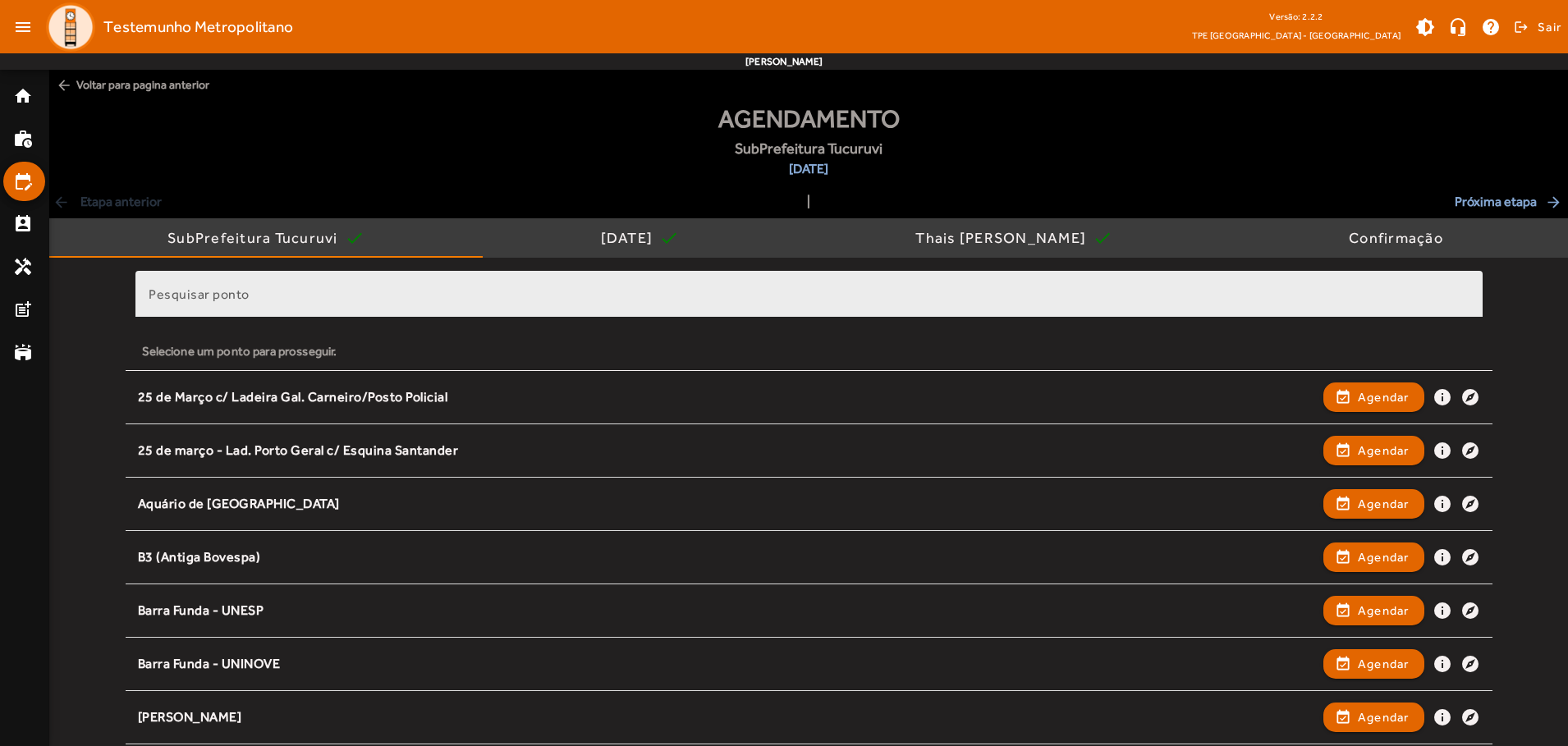
click at [808, 300] on input "Pesquisar ponto" at bounding box center [809, 301] width 1321 height 20
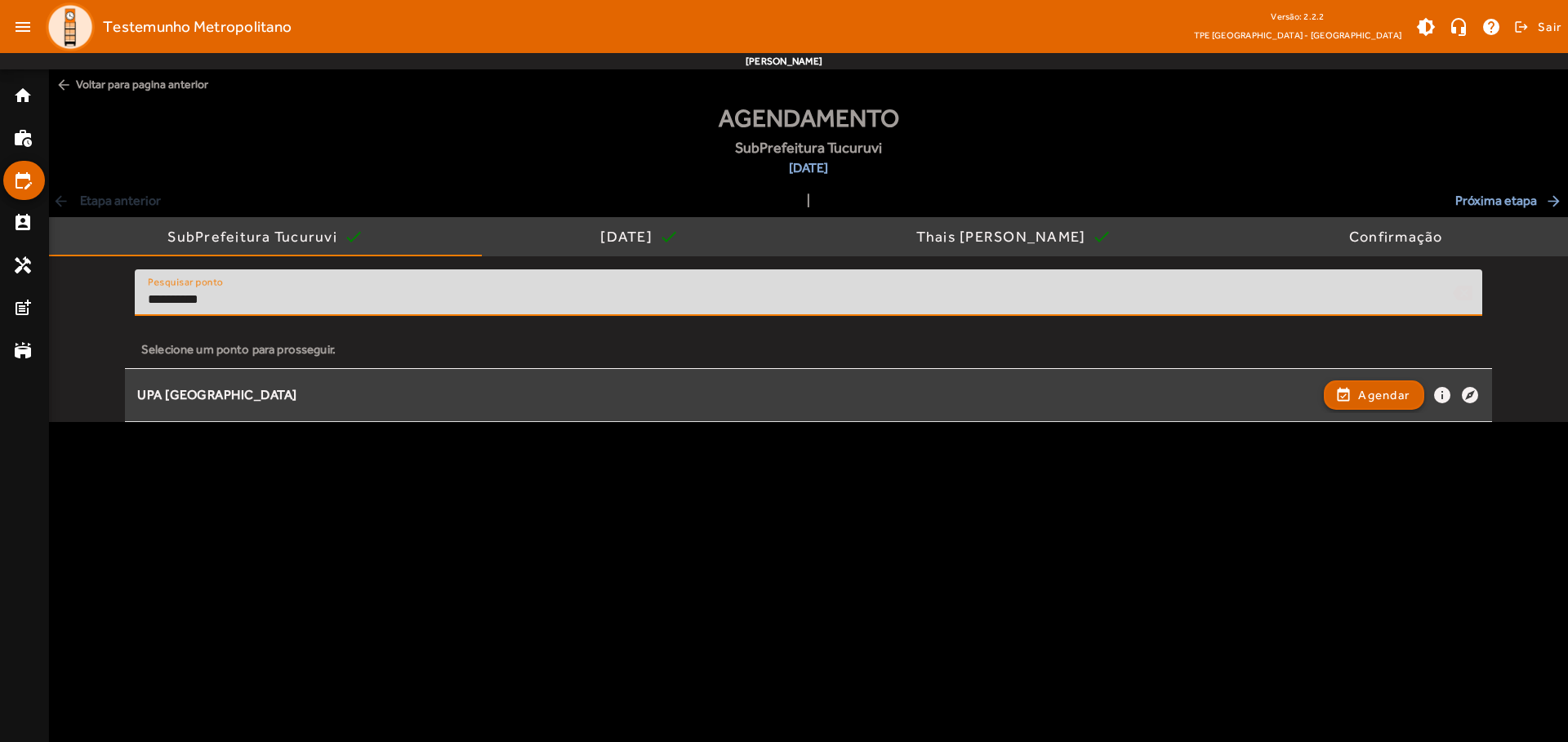
type input "**********"
click at [1374, 394] on span "Agendar" at bounding box center [1384, 395] width 51 height 20
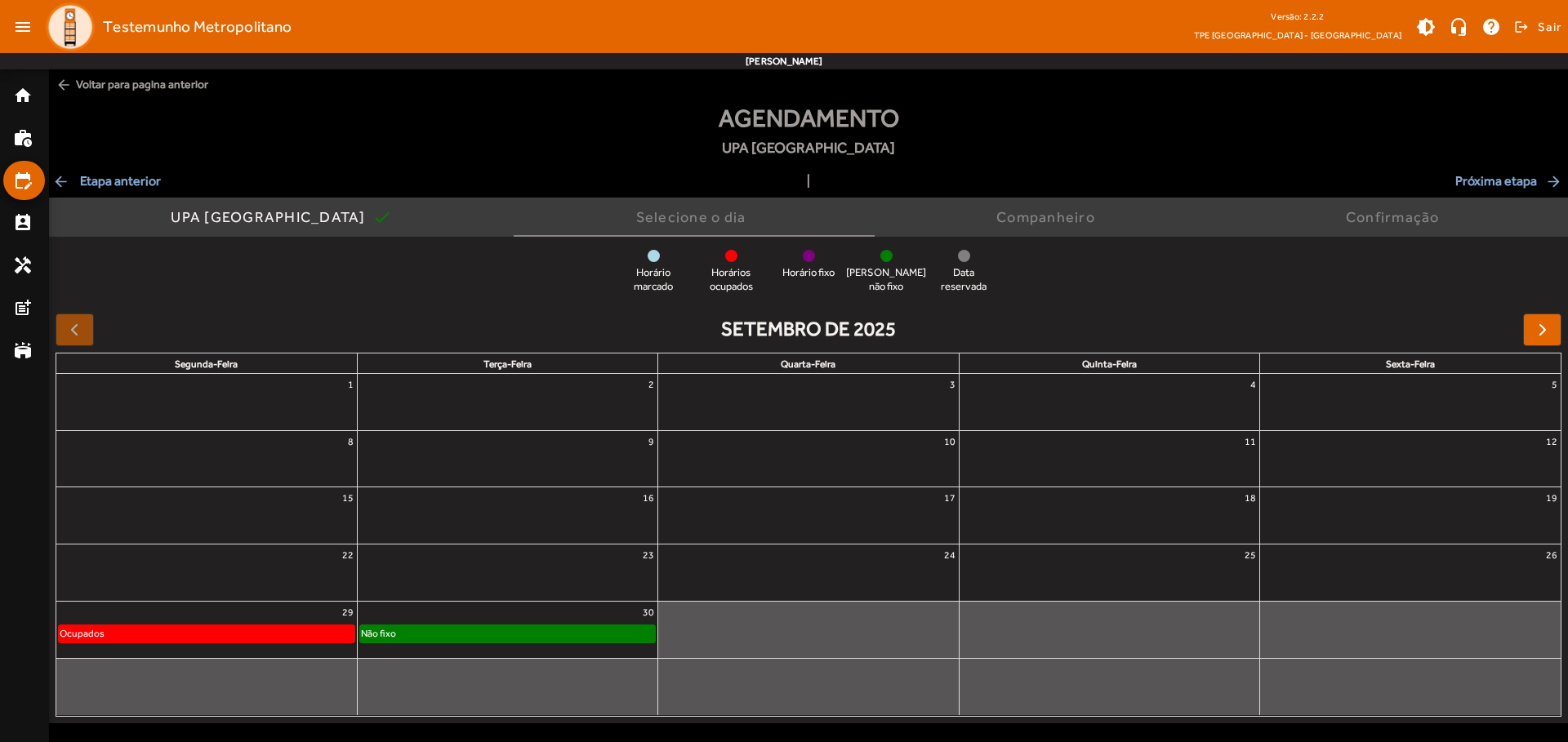
click at [507, 630] on div "Não fixo" at bounding box center [507, 633] width 295 height 16
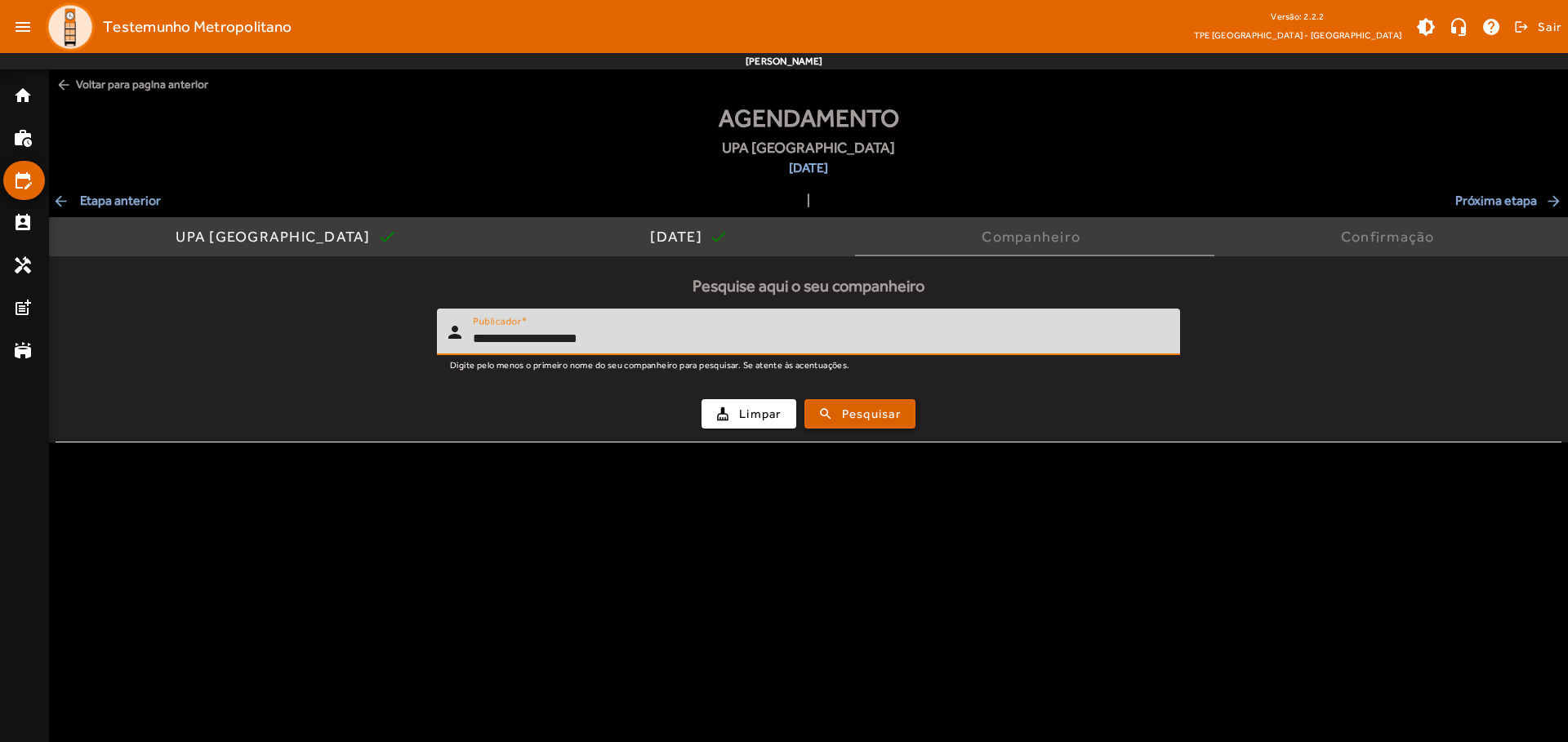
type input "**********"
click at [860, 413] on span "Pesquisar" at bounding box center [871, 414] width 59 height 19
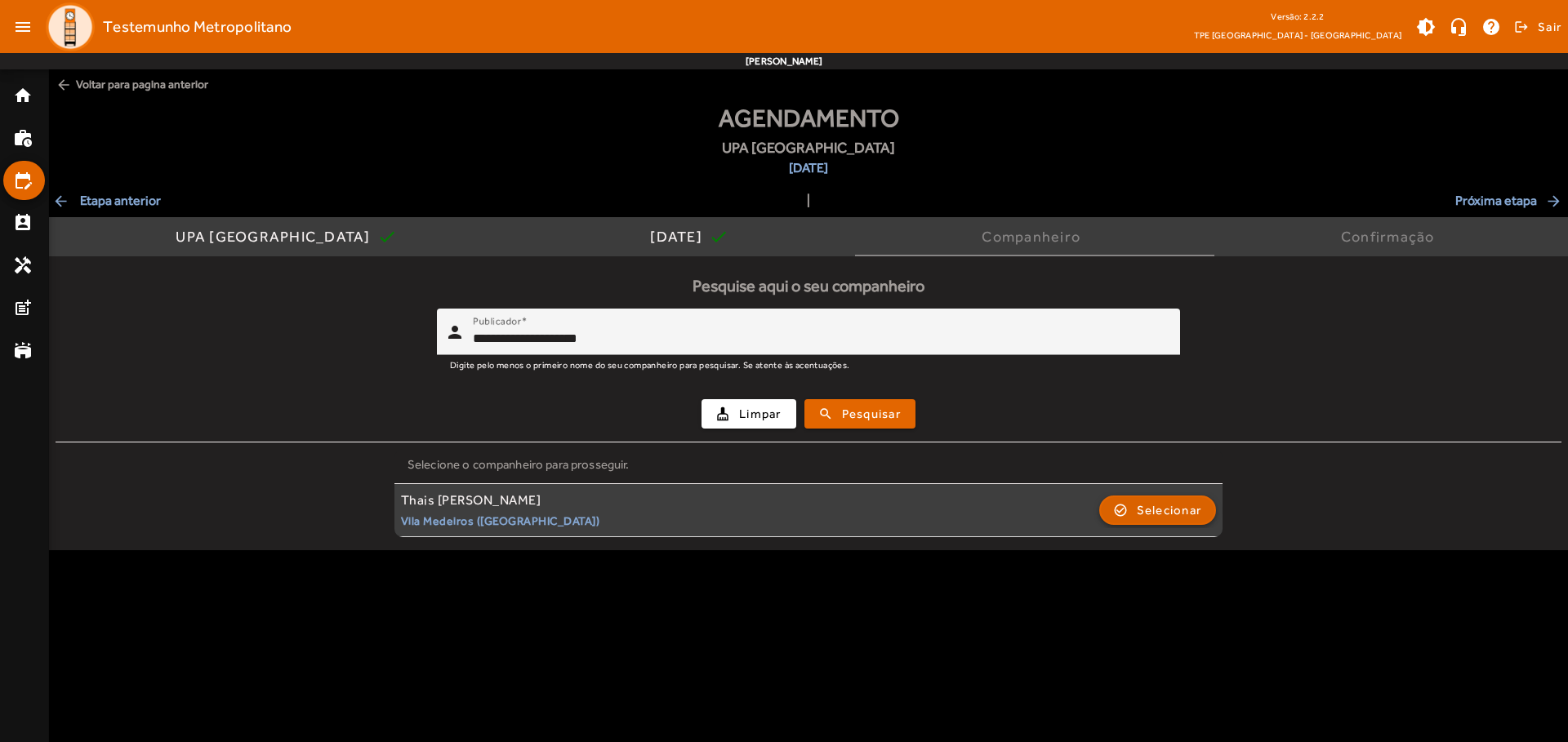
click at [1157, 509] on span "Selecionar" at bounding box center [1170, 510] width 66 height 20
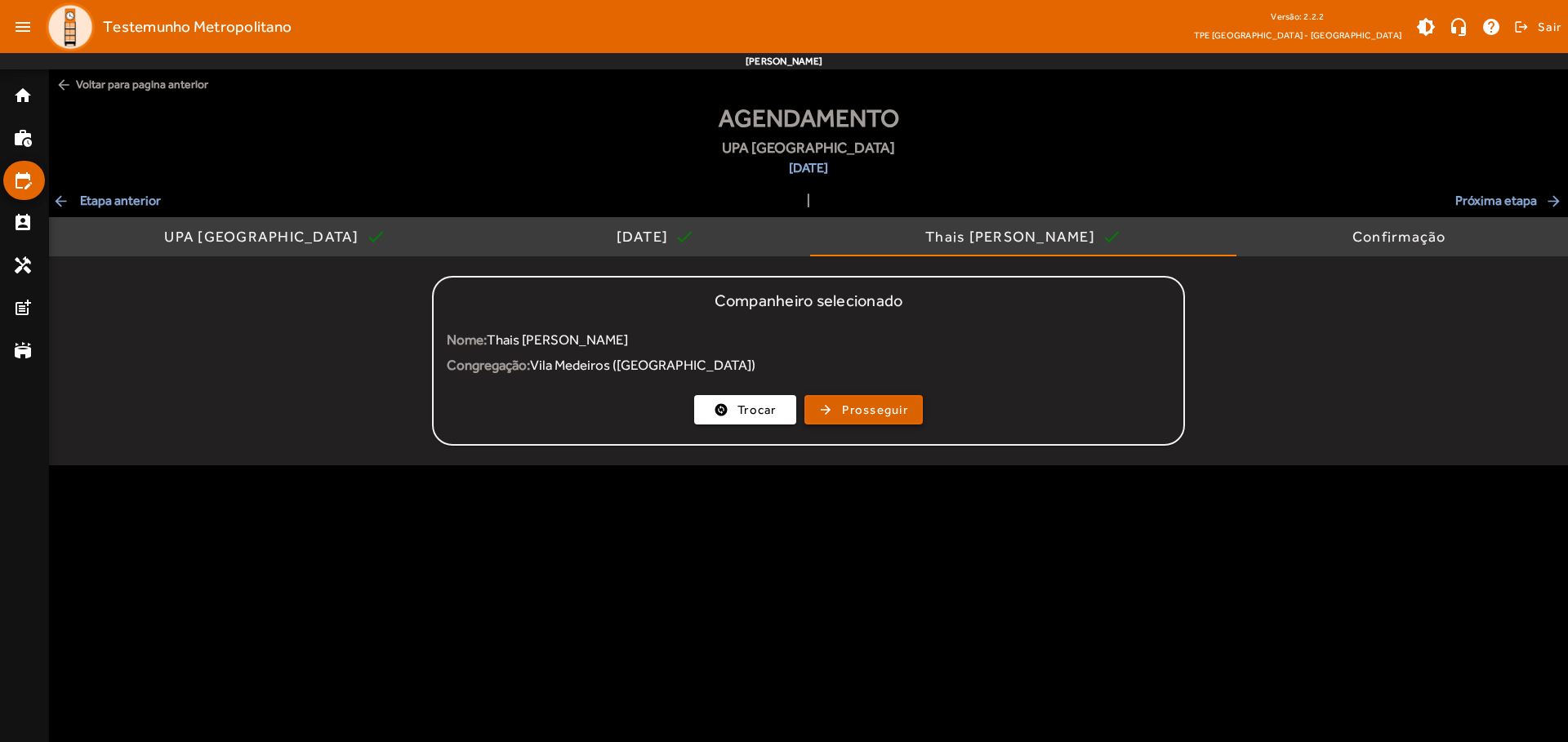
click at [863, 410] on span "Prosseguir" at bounding box center [875, 410] width 66 height 19
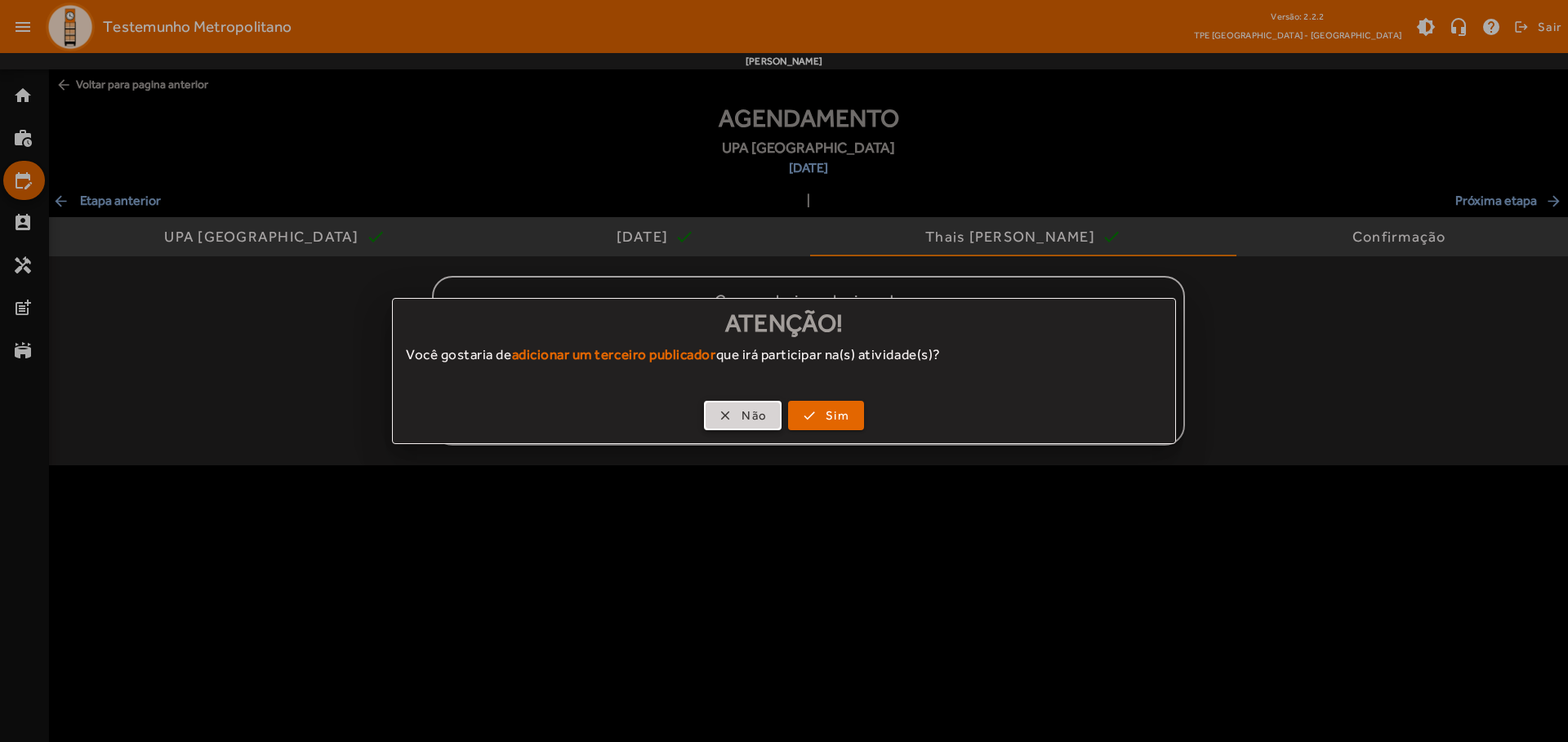
click at [742, 415] on span "Não" at bounding box center [754, 416] width 26 height 19
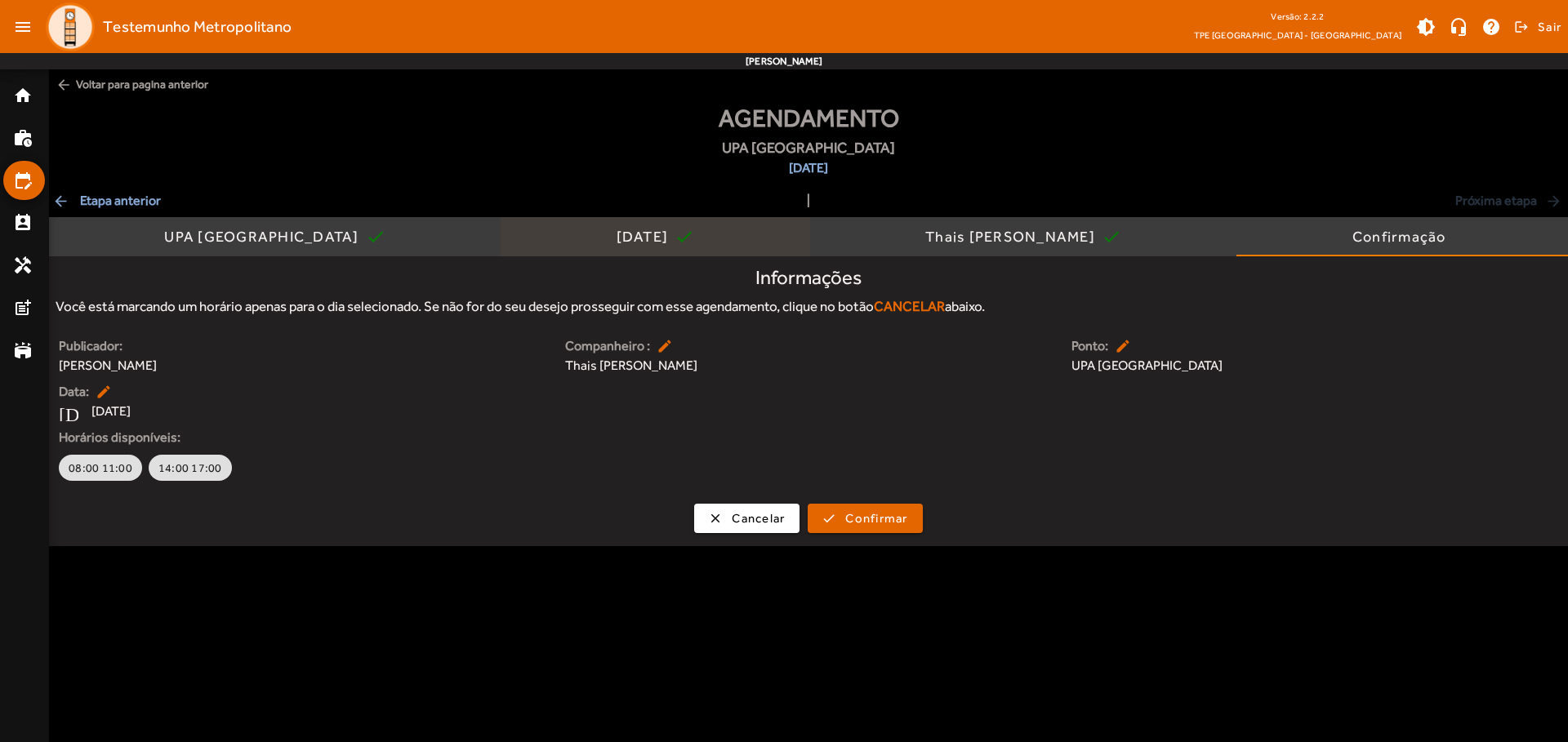
click at [616, 237] on div "[DATE]" at bounding box center [645, 237] width 59 height 16
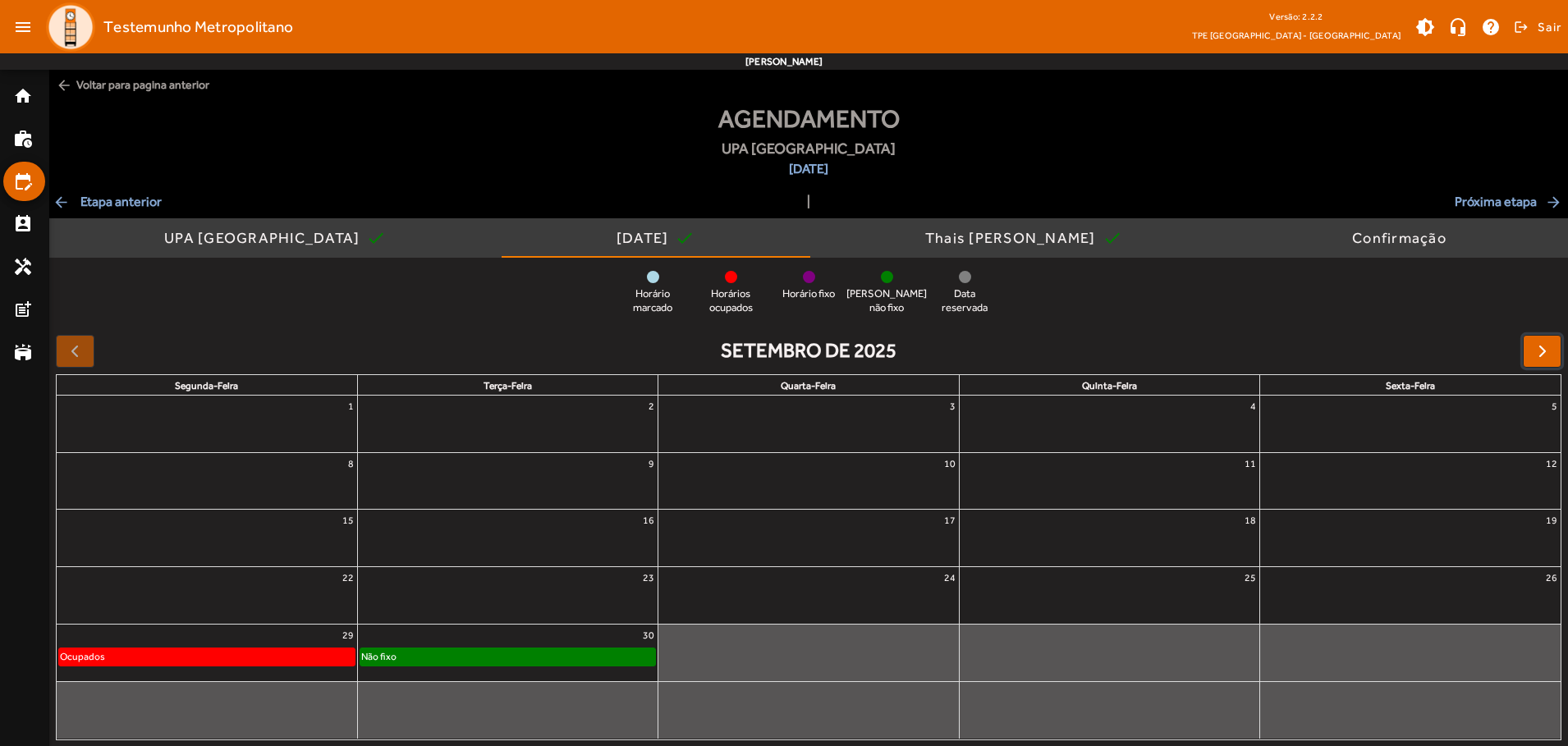
click at [1541, 351] on span "button" at bounding box center [1541, 351] width 20 height 20
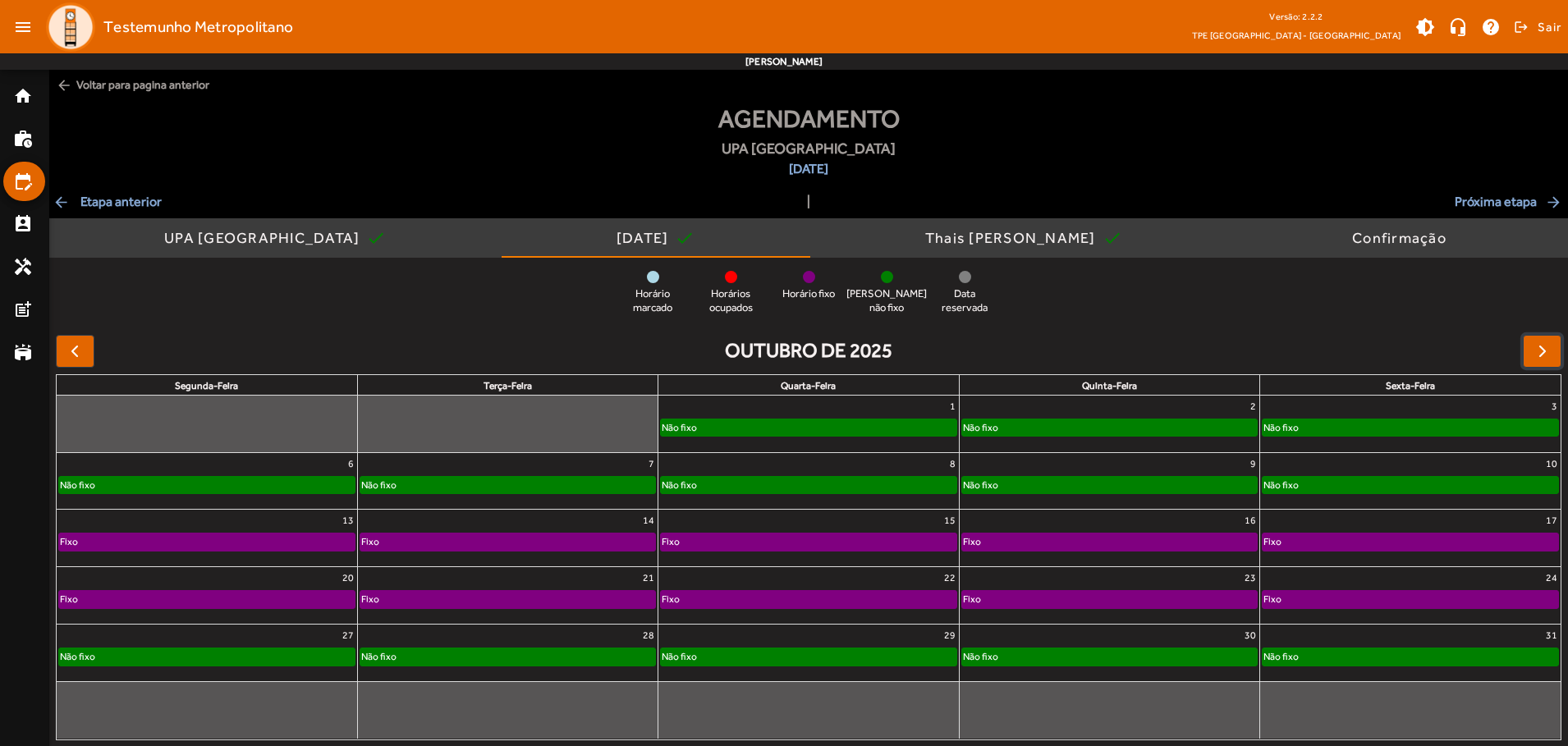
click at [808, 423] on div "Não fixo" at bounding box center [808, 427] width 294 height 16
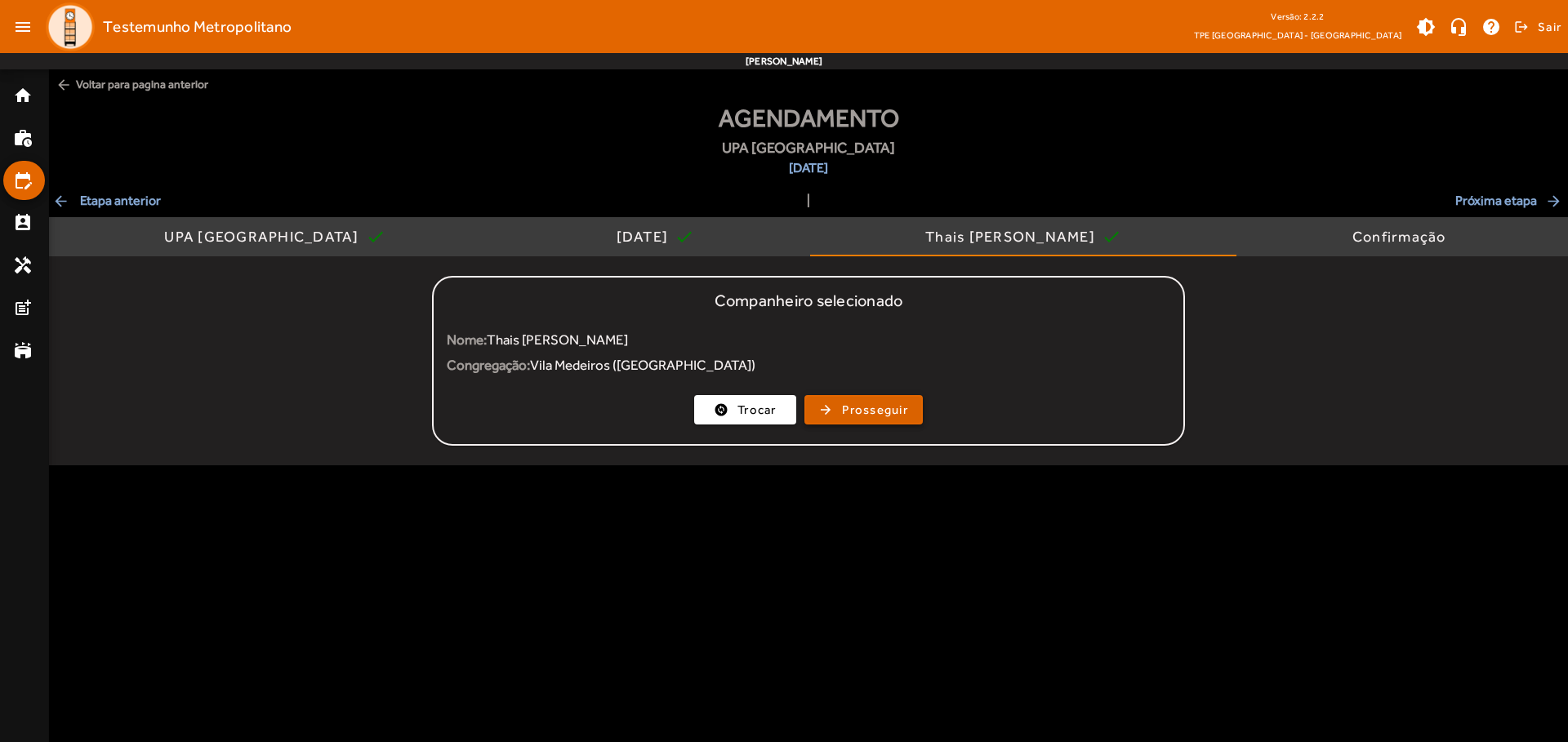
click at [863, 410] on span "Prosseguir" at bounding box center [875, 410] width 66 height 19
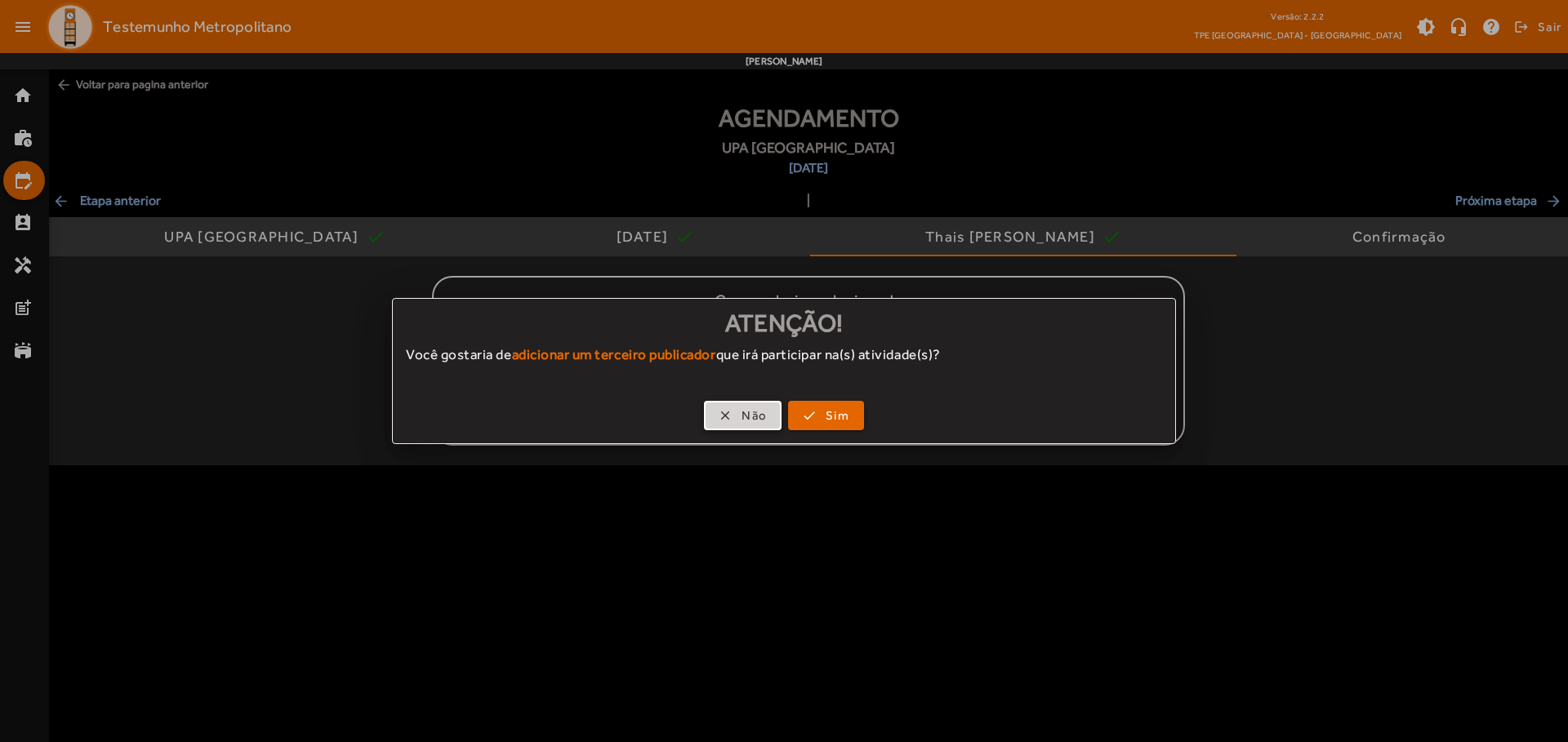
click at [742, 415] on span "Não" at bounding box center [754, 416] width 26 height 19
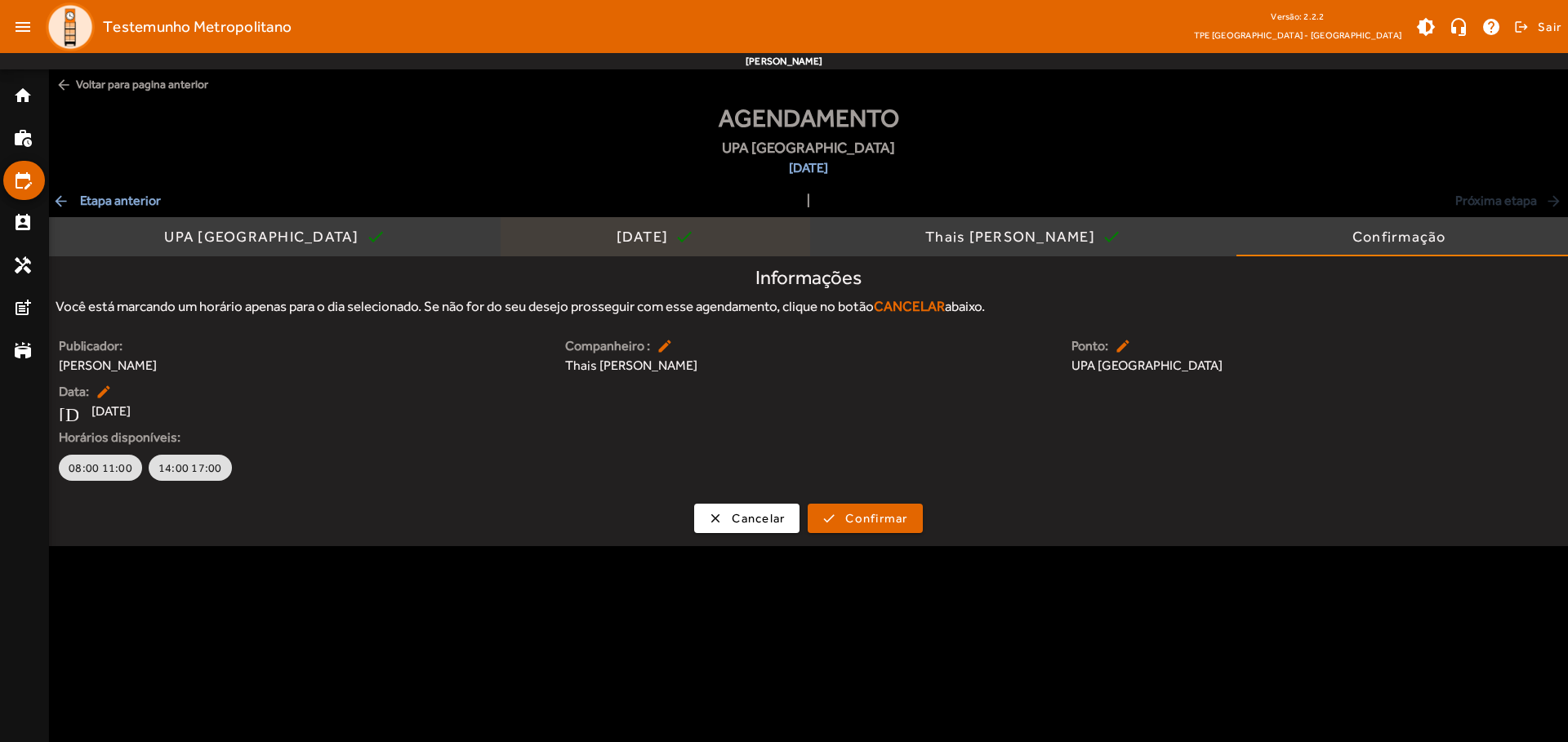
click at [616, 237] on div "[DATE]" at bounding box center [645, 237] width 59 height 16
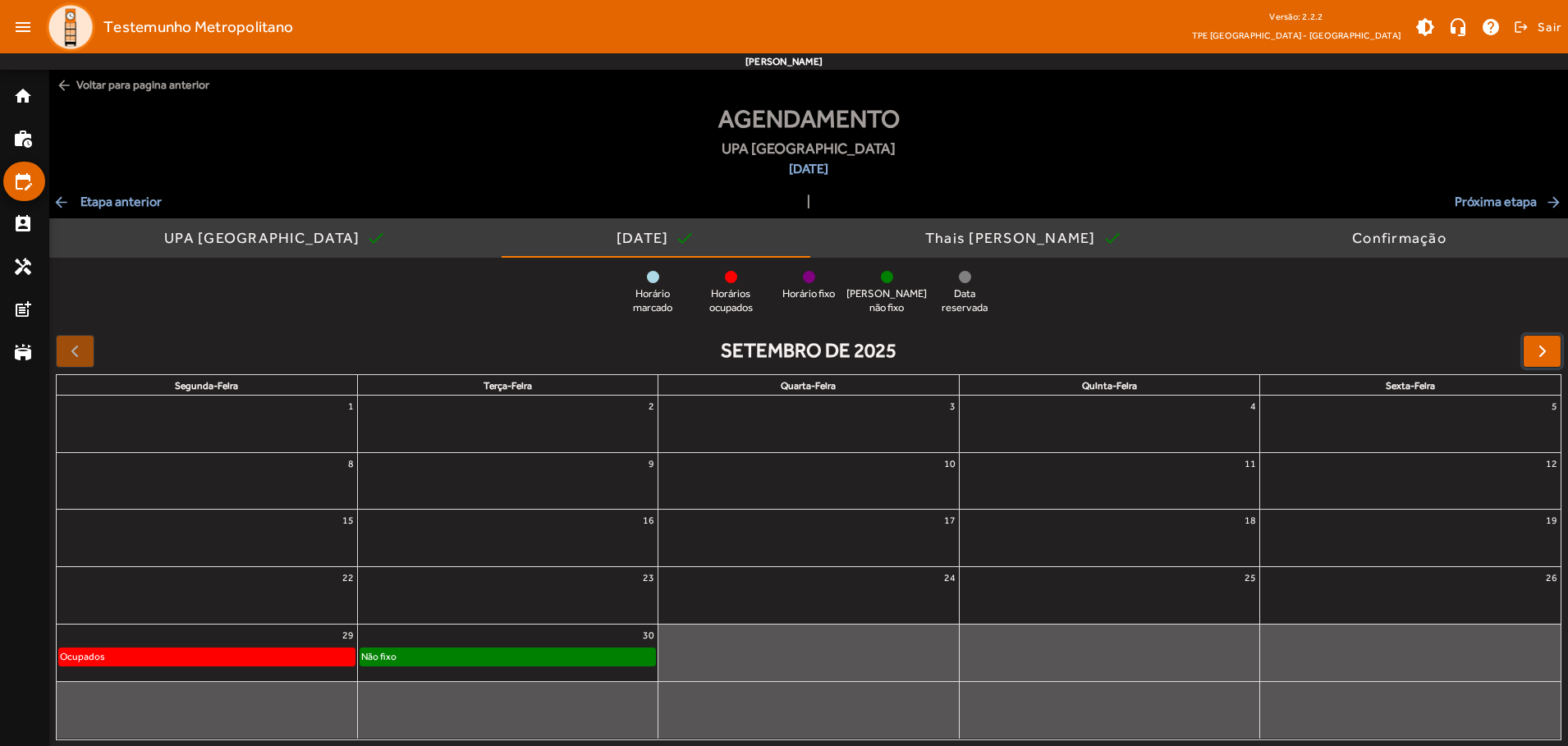
click at [1541, 351] on span "button" at bounding box center [1541, 351] width 20 height 20
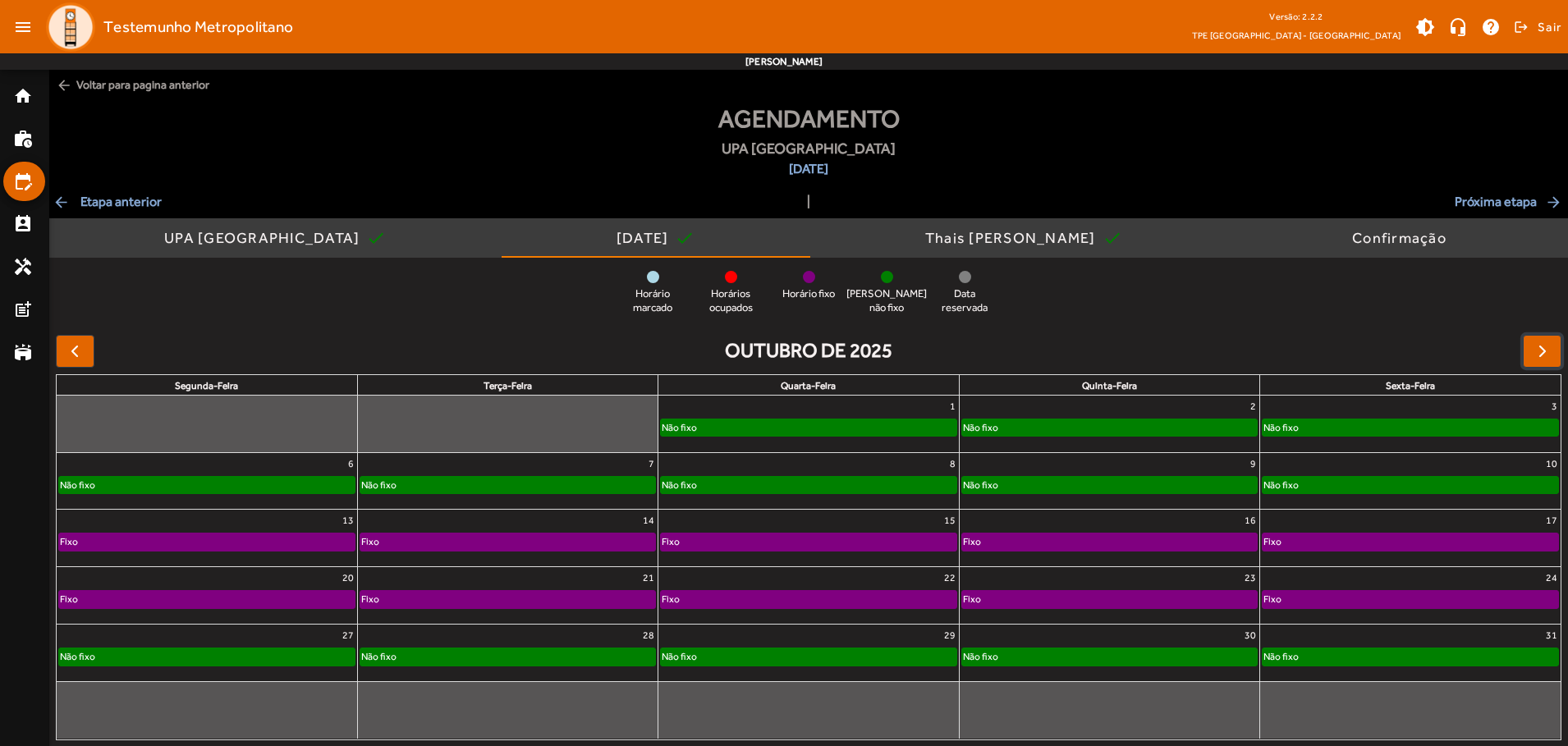
click at [1109, 423] on div "Não fixo" at bounding box center [1109, 427] width 294 height 16
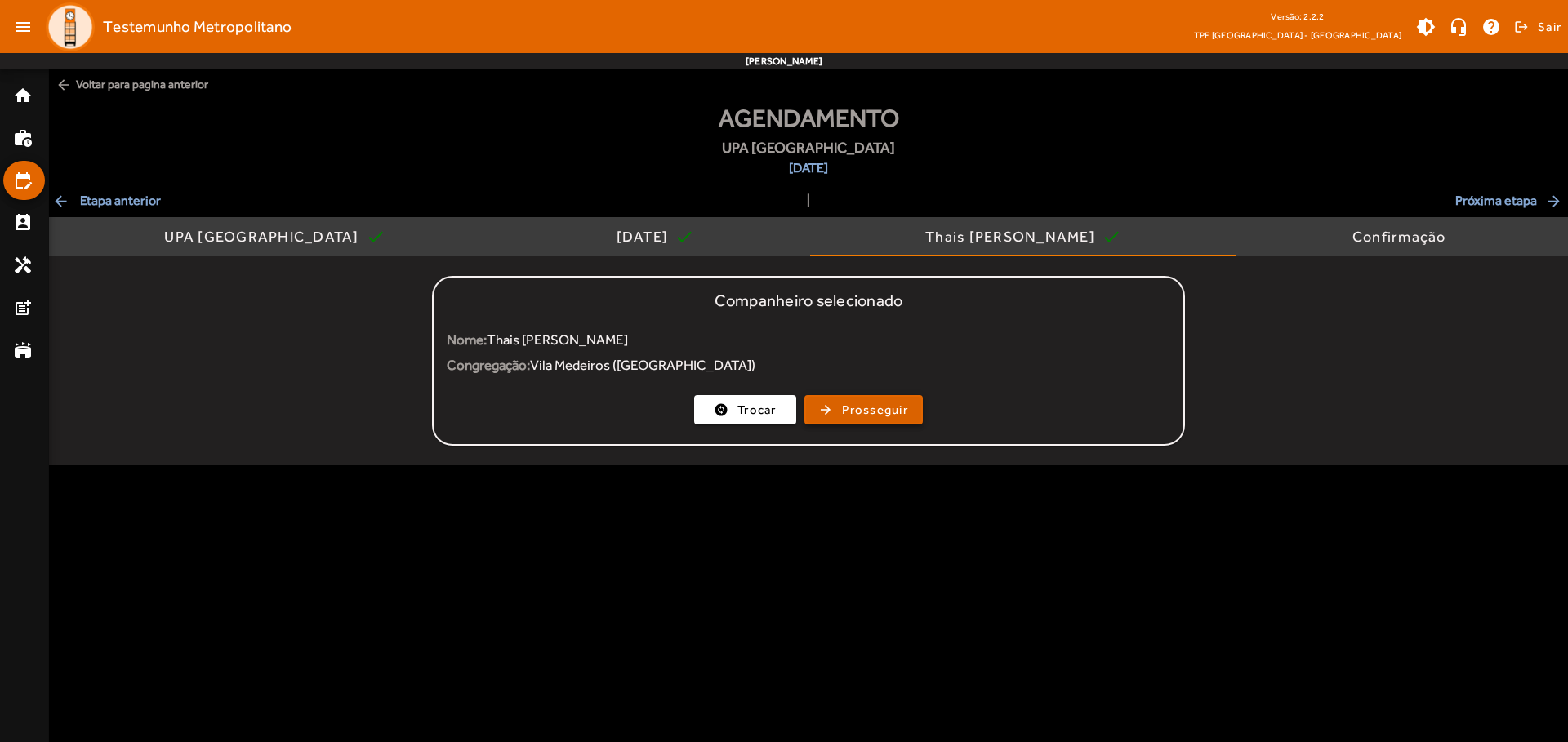
click at [863, 410] on span "Prosseguir" at bounding box center [875, 410] width 66 height 19
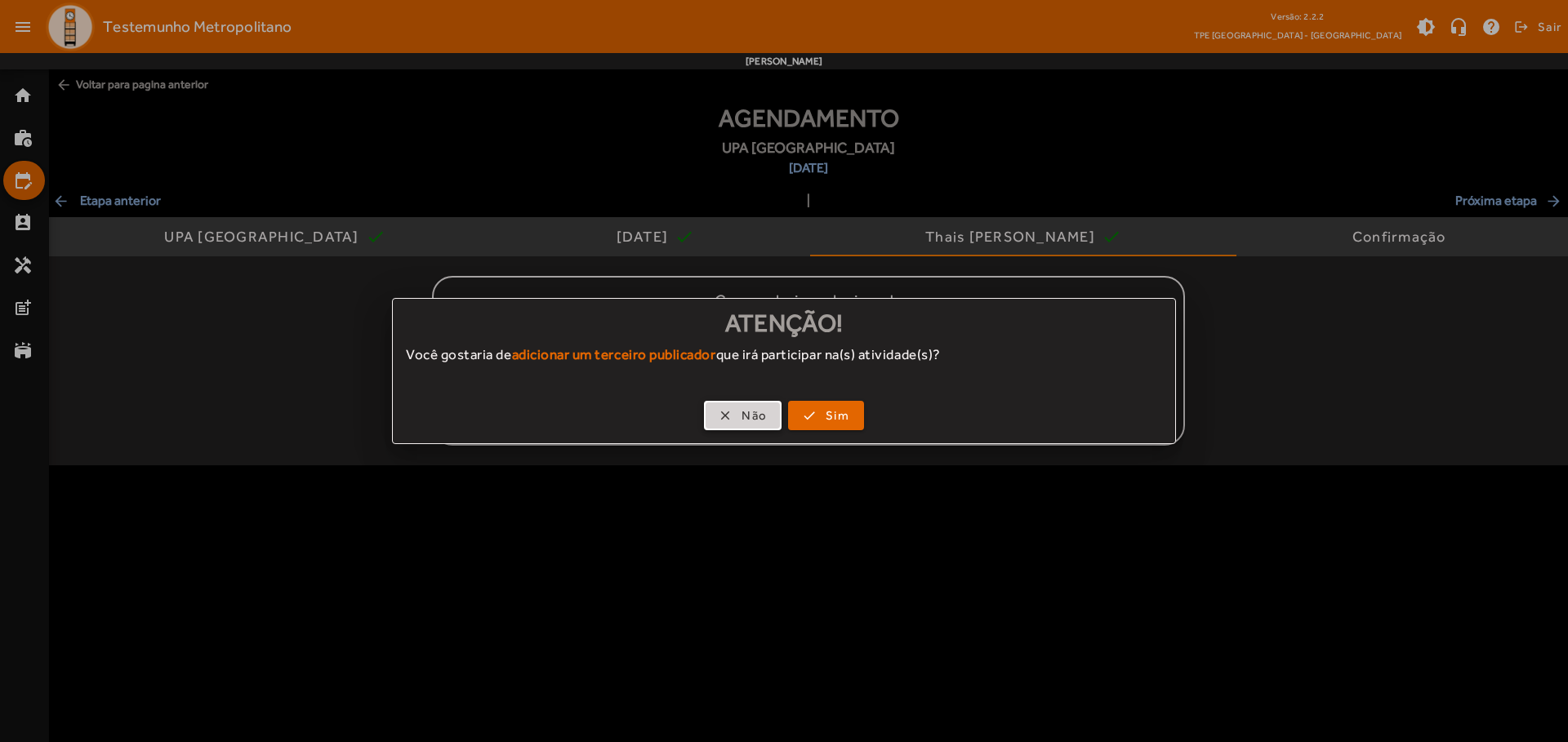
click at [742, 415] on span "Não" at bounding box center [754, 416] width 26 height 19
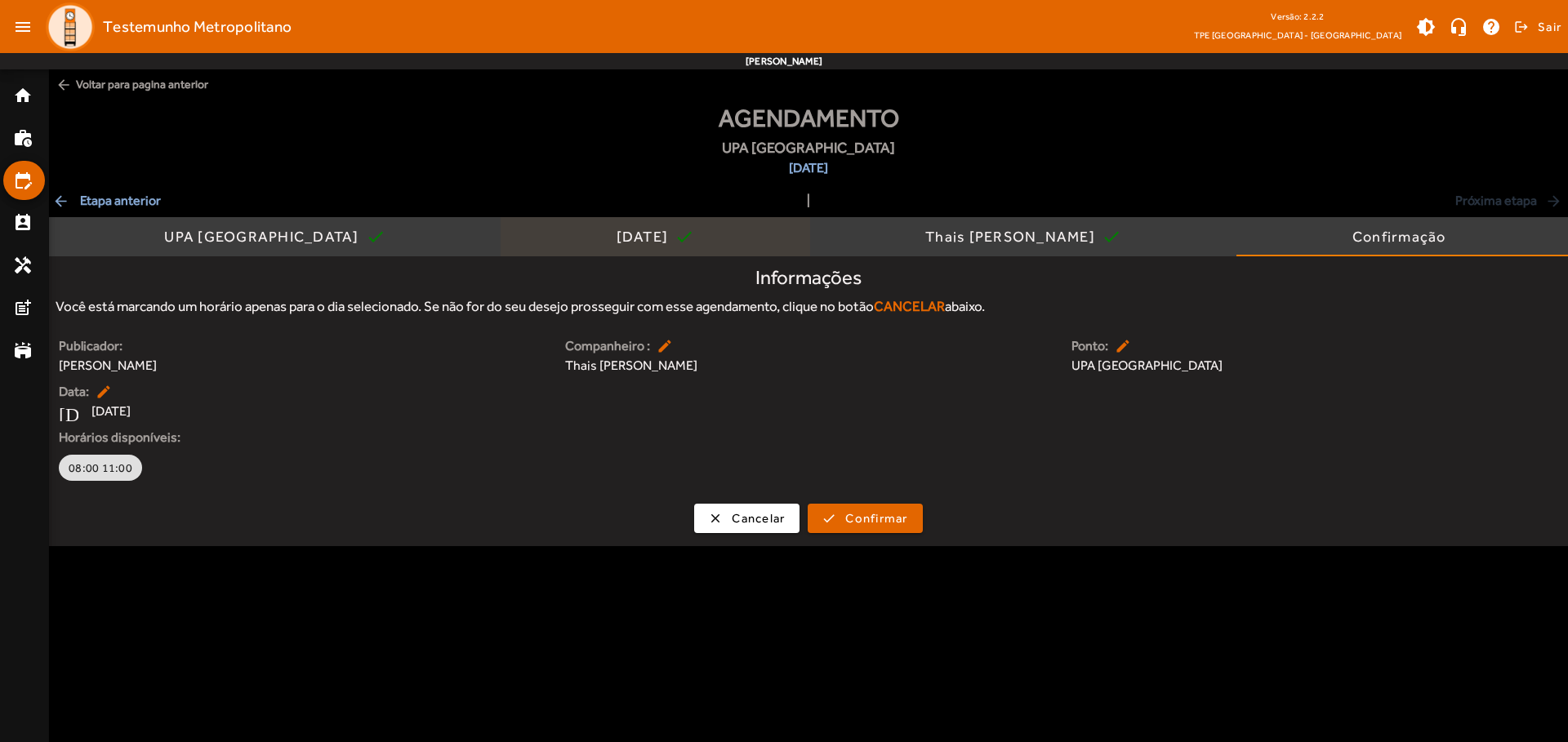
click at [616, 237] on div "[DATE]" at bounding box center [645, 237] width 59 height 16
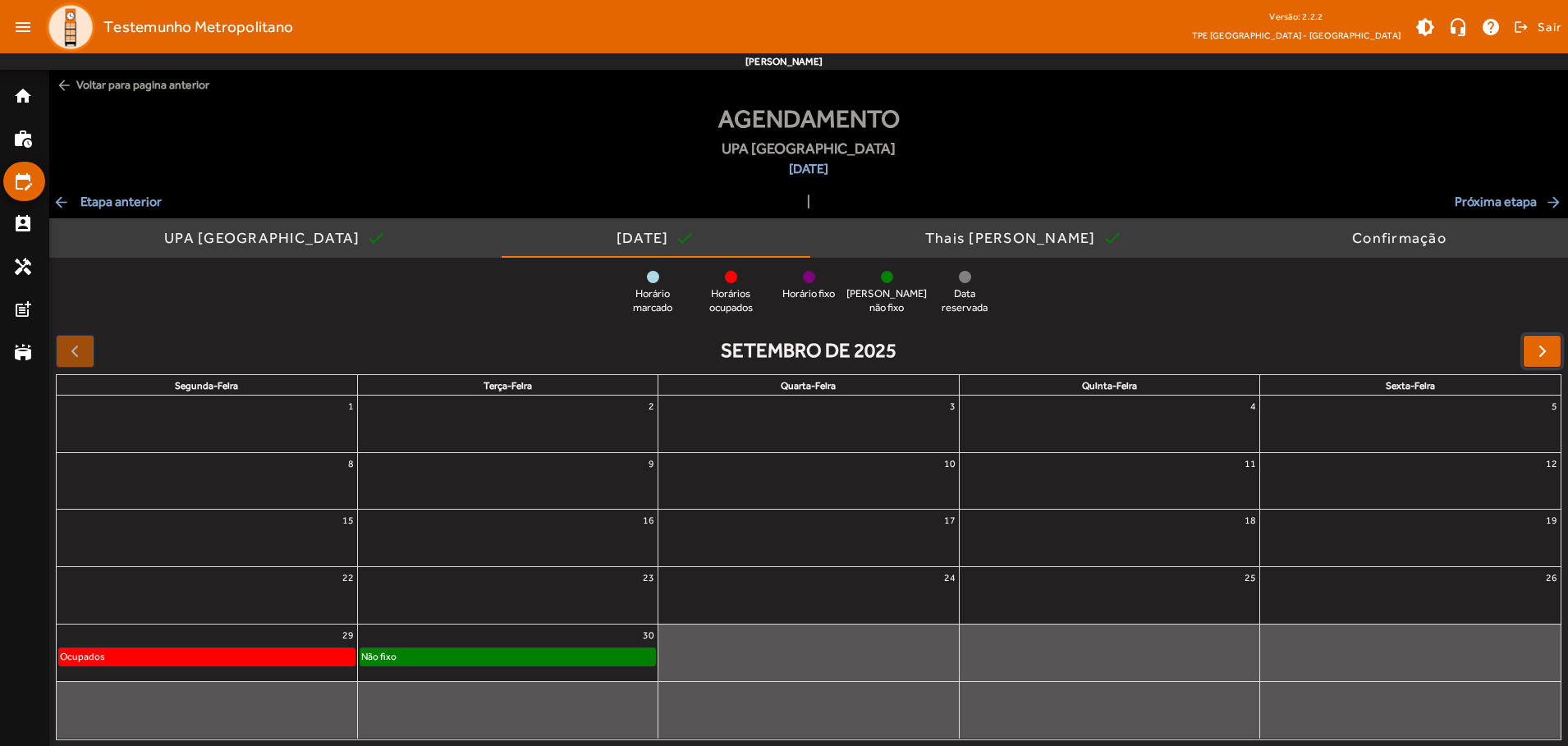
click at [1541, 351] on span "button" at bounding box center [1541, 351] width 20 height 20
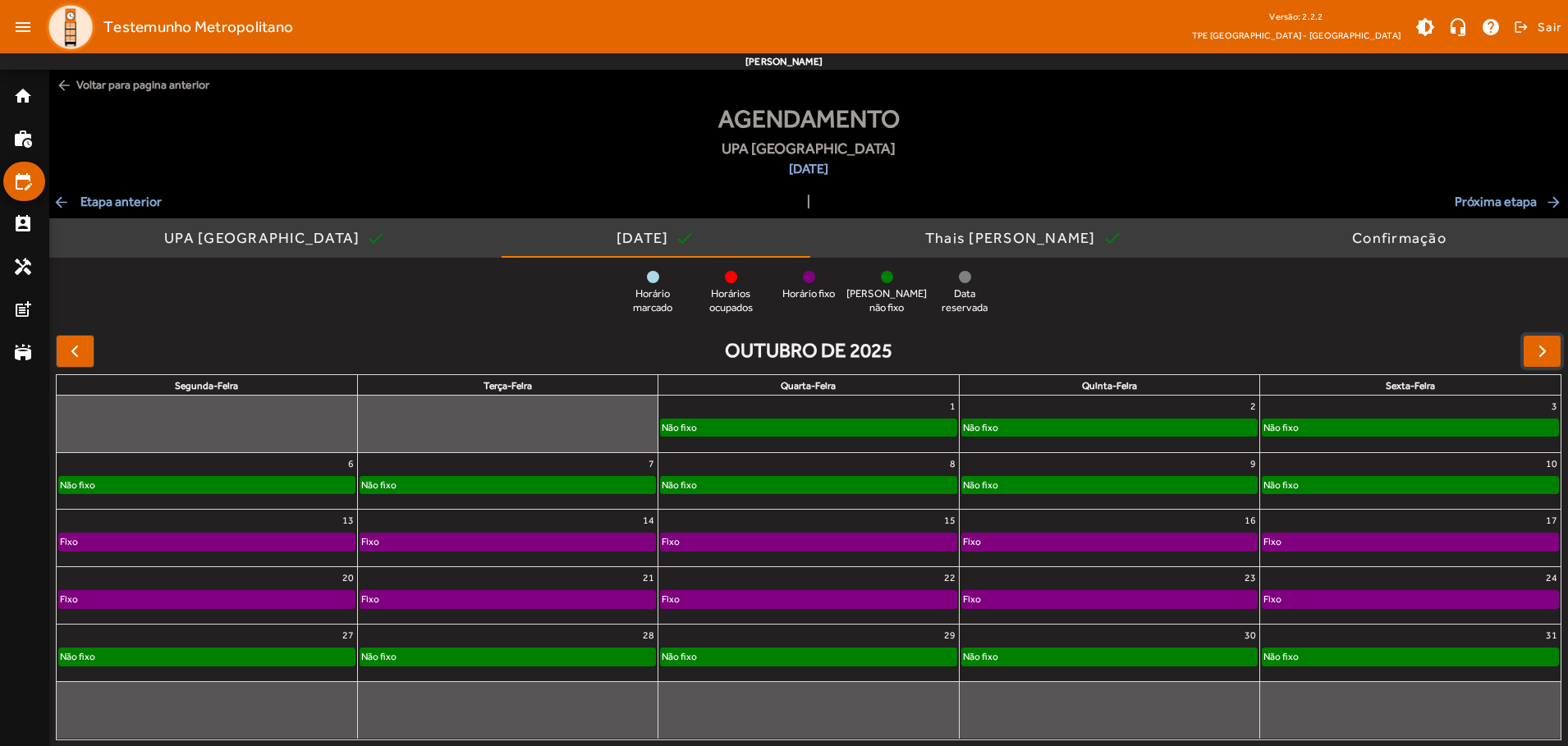
click at [1409, 423] on div "Não fixo" at bounding box center [1410, 427] width 295 height 16
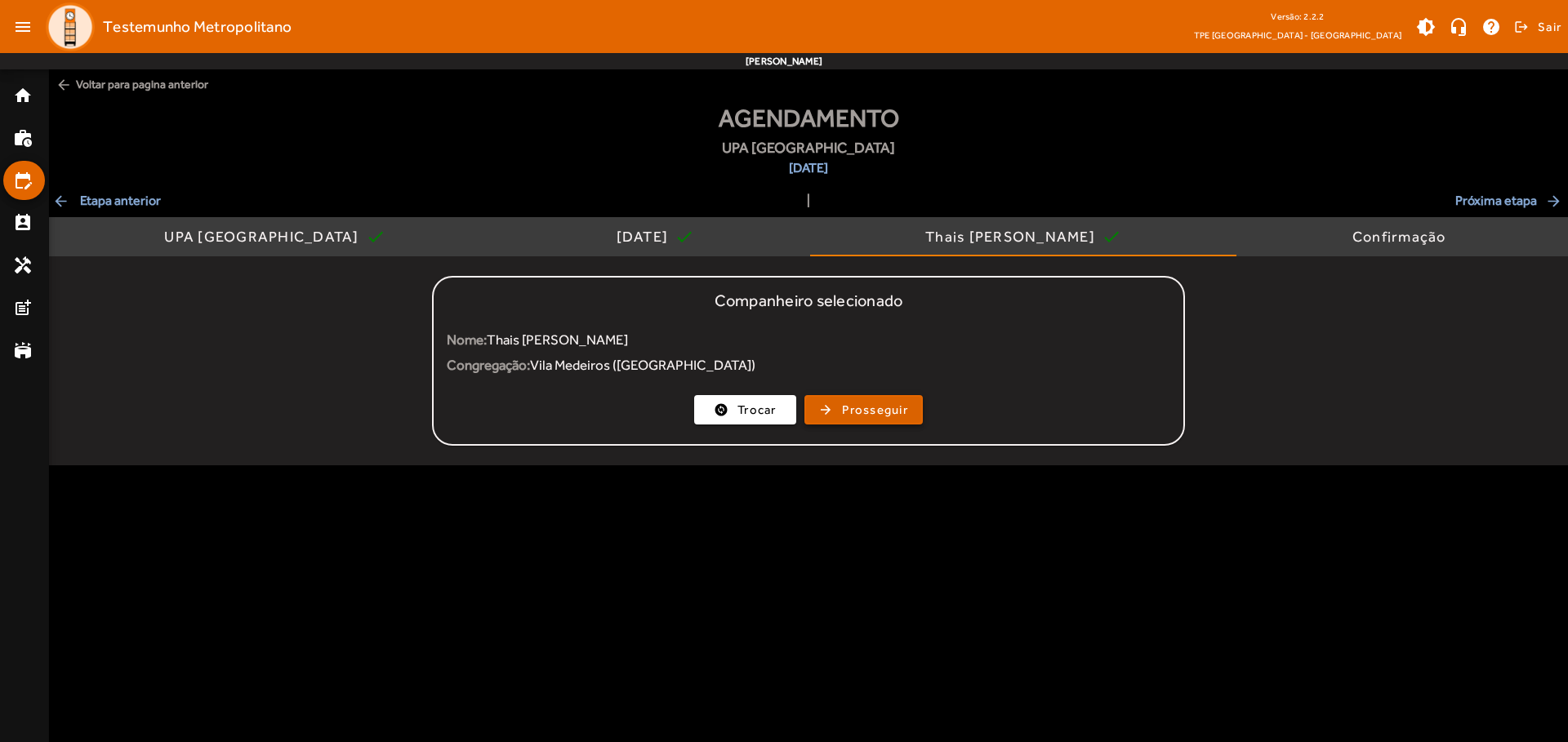
click at [863, 410] on span "Prosseguir" at bounding box center [875, 410] width 66 height 19
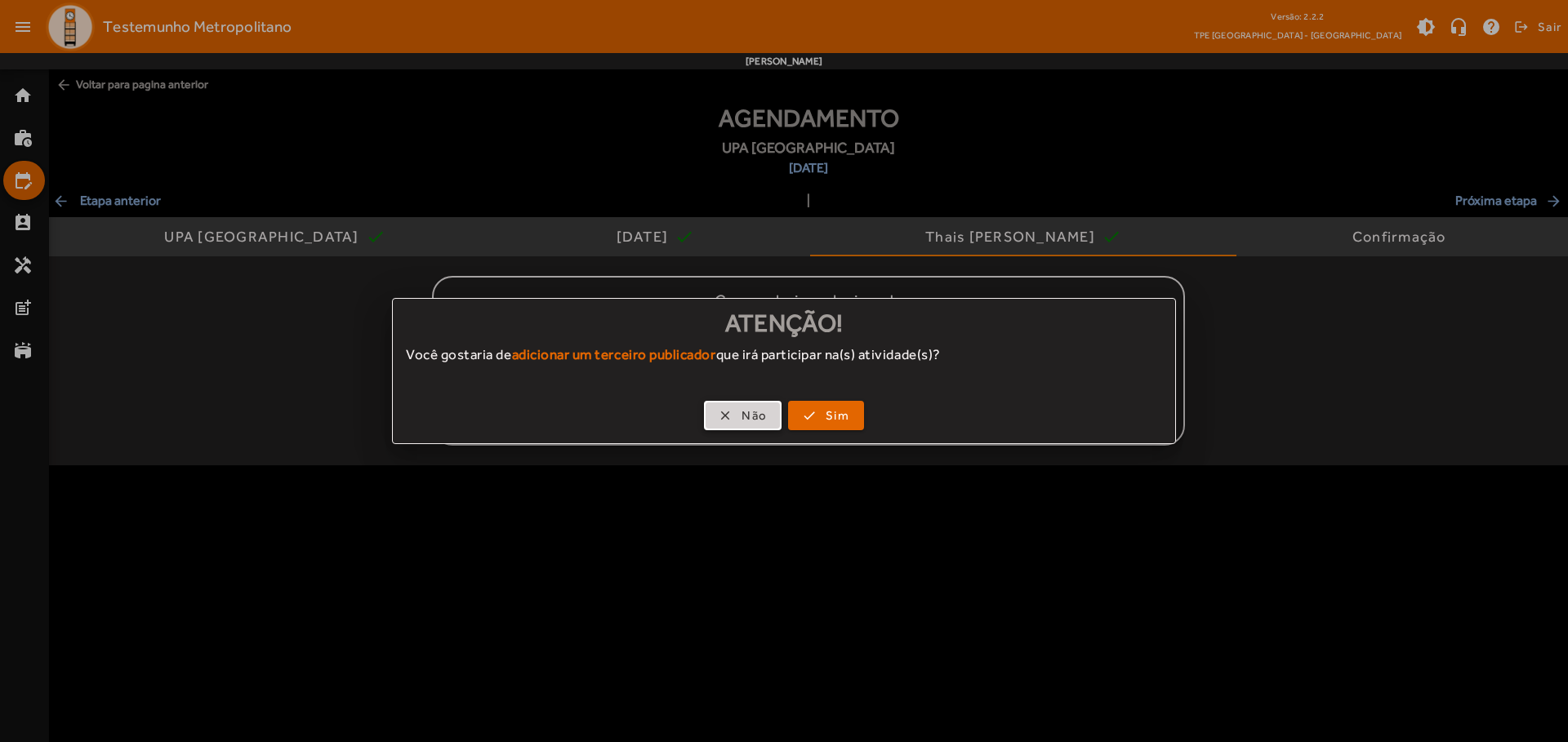
click at [742, 415] on span "Não" at bounding box center [754, 416] width 26 height 19
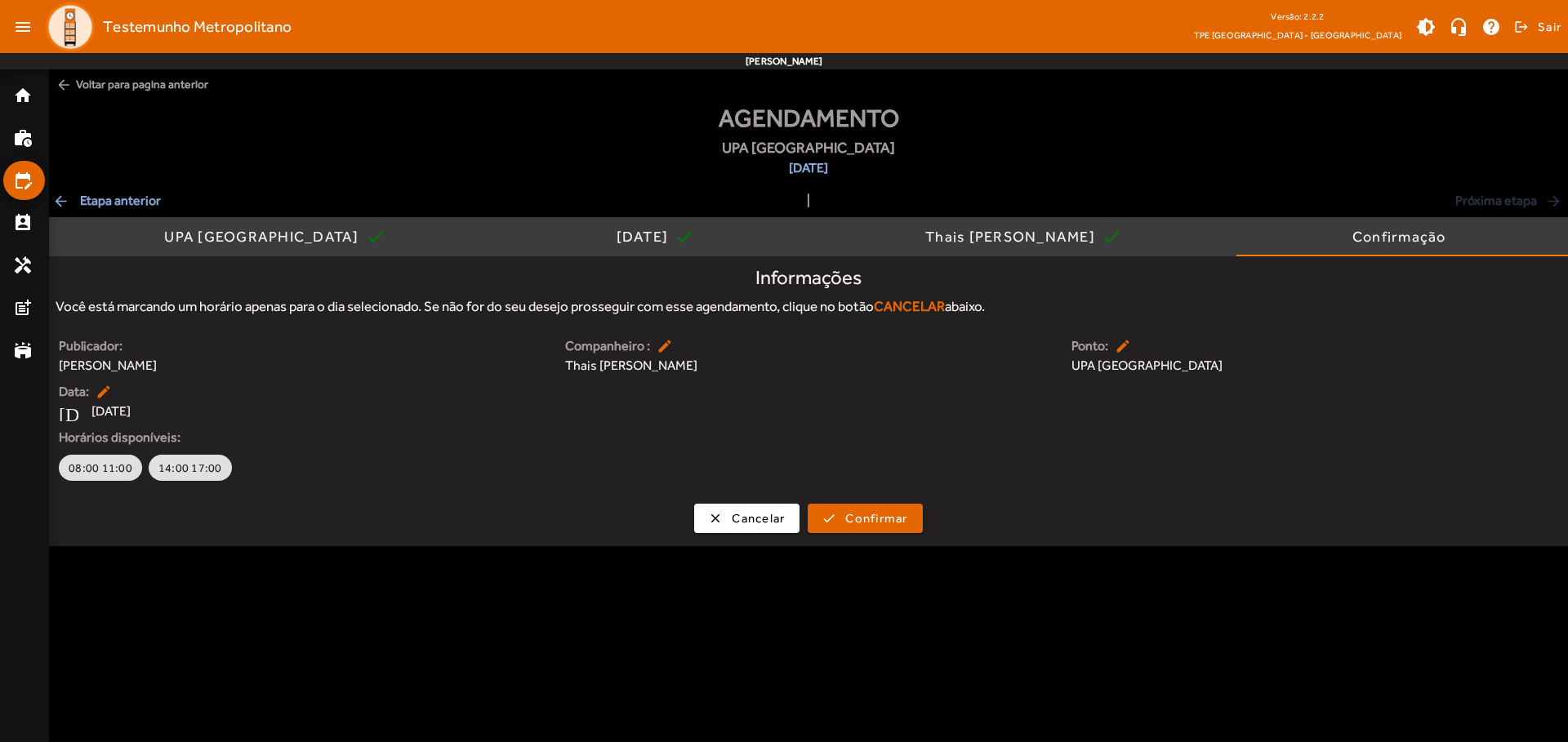
click at [1230, 667] on body "menu Testemunho Metropolitano Versão: 2.2.2 TPE [GEOGRAPHIC_DATA] - Centro brig…" at bounding box center [784, 371] width 1568 height 742
